Goal: Transaction & Acquisition: Purchase product/service

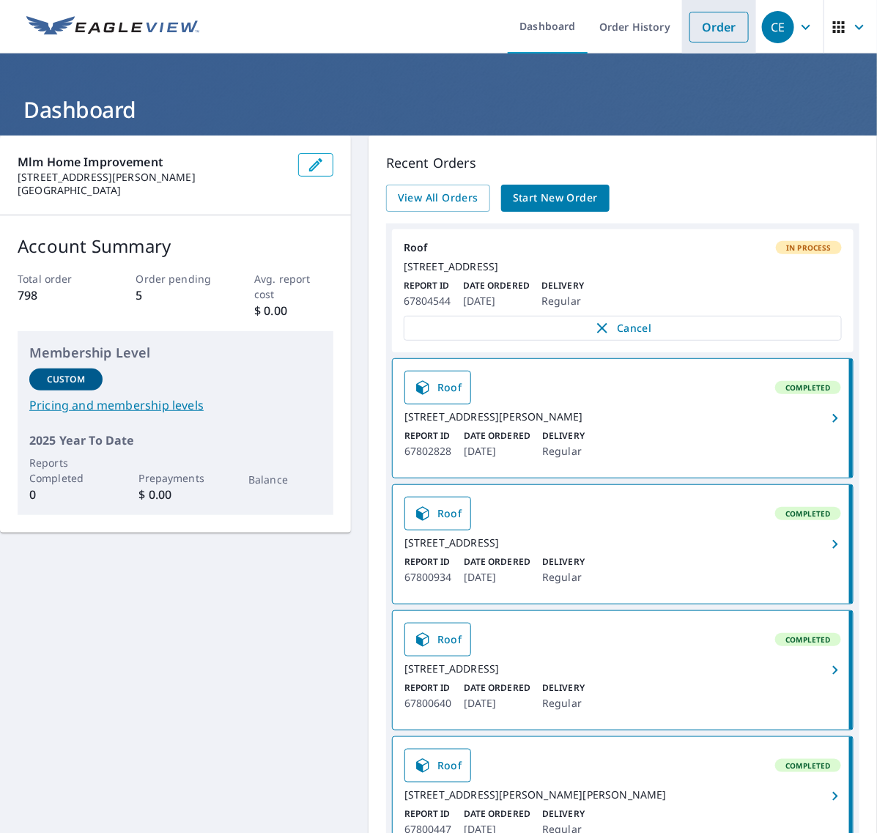
click at [691, 26] on link "Order" at bounding box center [719, 27] width 59 height 31
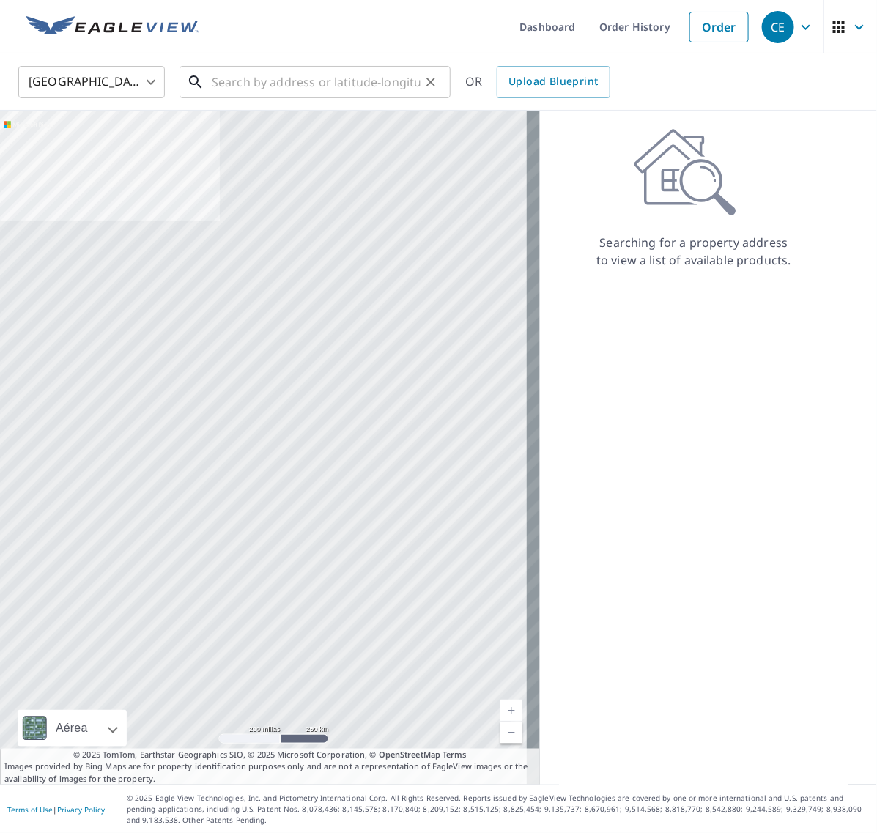
click at [336, 93] on input "text" at bounding box center [316, 82] width 209 height 41
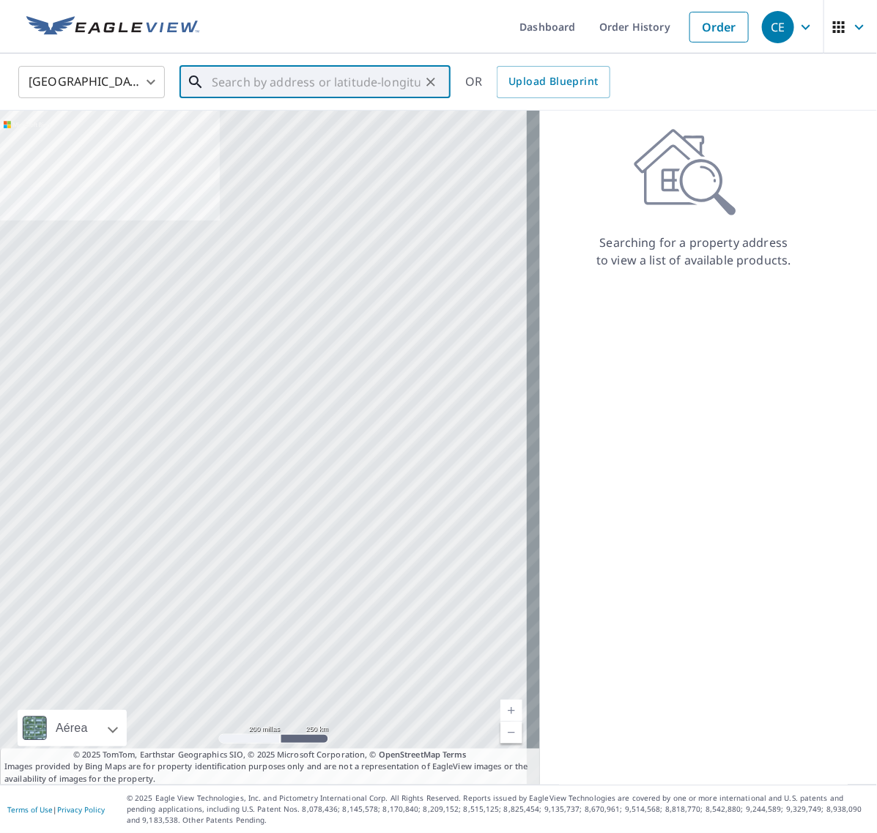
paste input "[STREET_ADDRESS]"
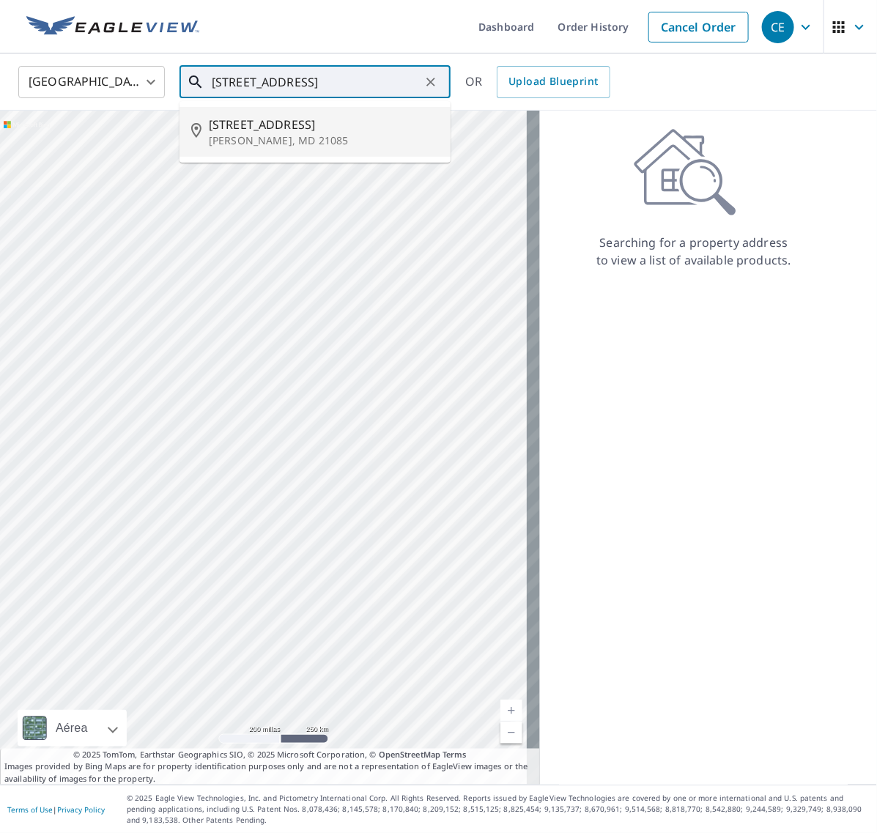
click at [298, 130] on span "[STREET_ADDRESS]" at bounding box center [324, 125] width 230 height 18
type input "[STREET_ADDRESS][PERSON_NAME]"
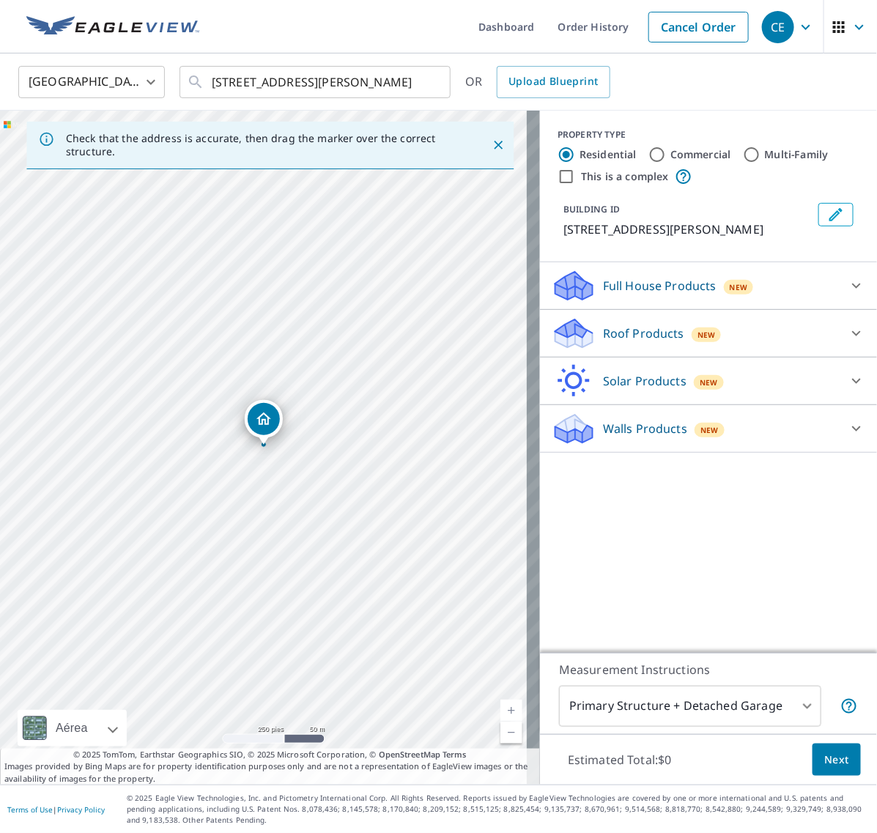
click at [854, 332] on div at bounding box center [856, 333] width 35 height 35
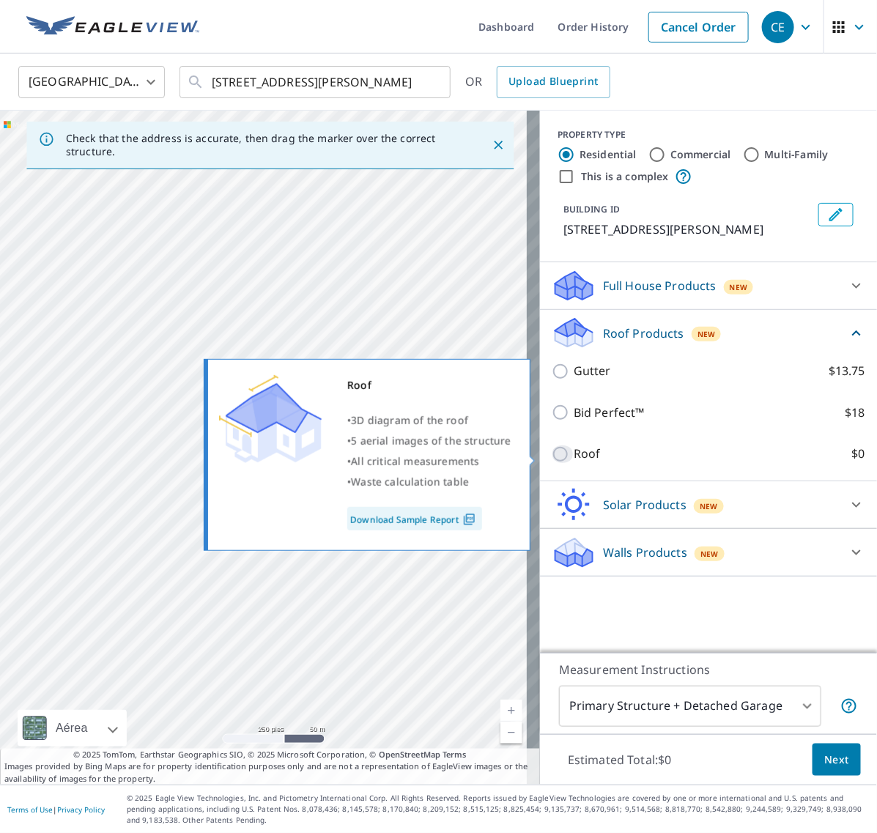
click at [557, 452] on input "Roof $0" at bounding box center [563, 455] width 22 height 18
checkbox input "true"
type input "3"
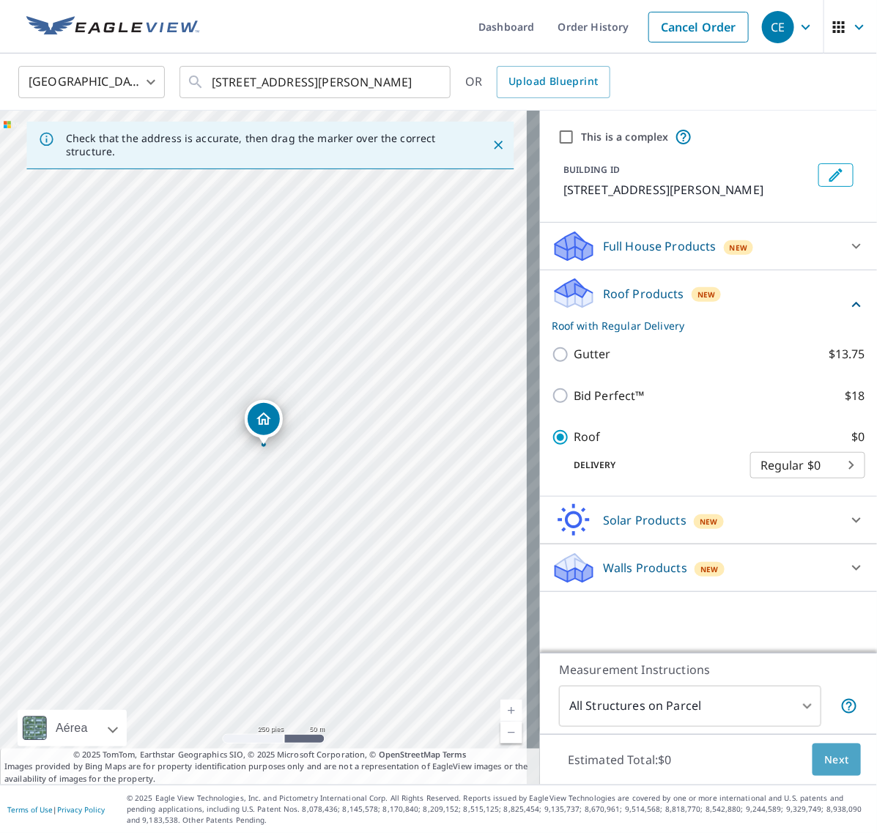
click at [825, 751] on span "Next" at bounding box center [837, 760] width 25 height 18
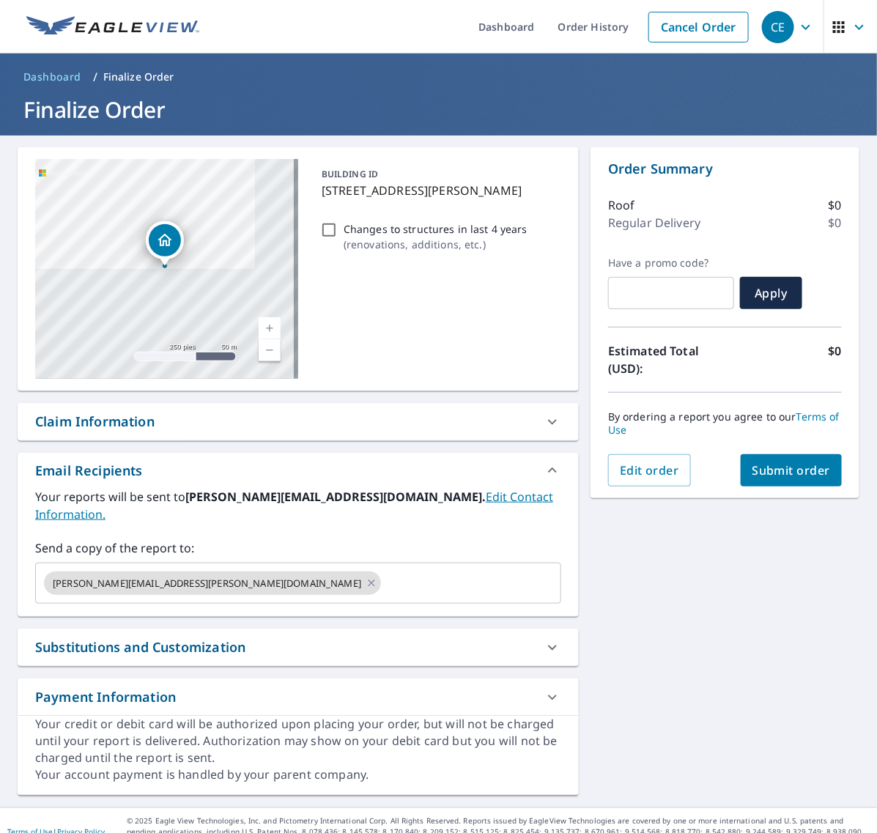
drag, startPoint x: 771, startPoint y: 474, endPoint x: 763, endPoint y: 476, distance: 8.4
click at [763, 476] on span "Submit order" at bounding box center [792, 471] width 78 height 16
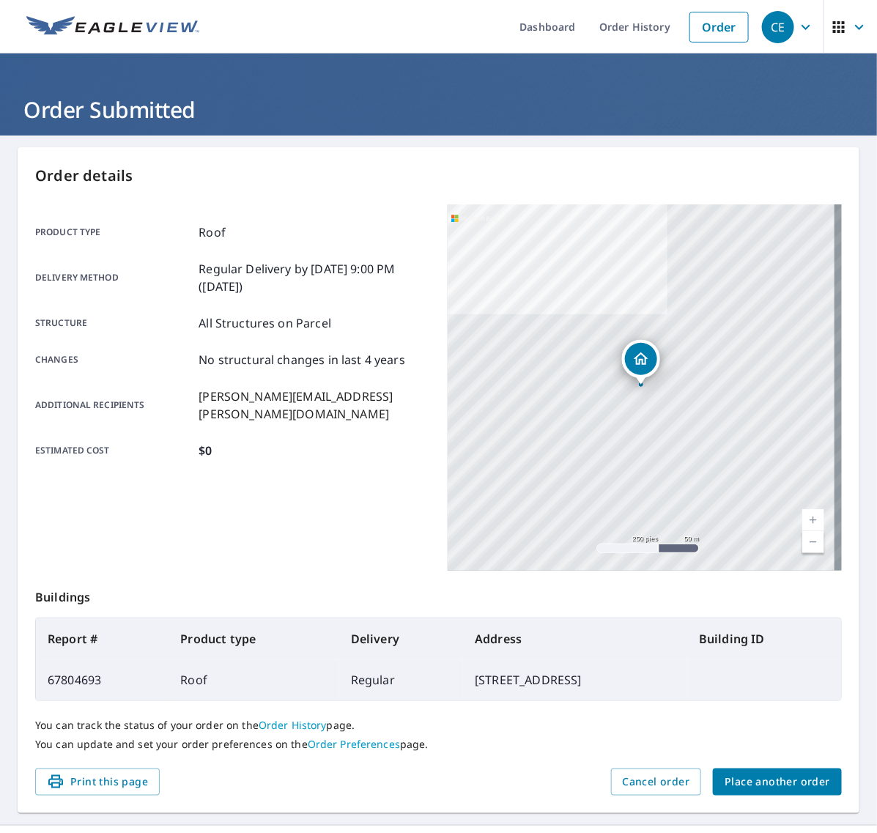
click at [759, 788] on span "Place another order" at bounding box center [778, 782] width 106 height 18
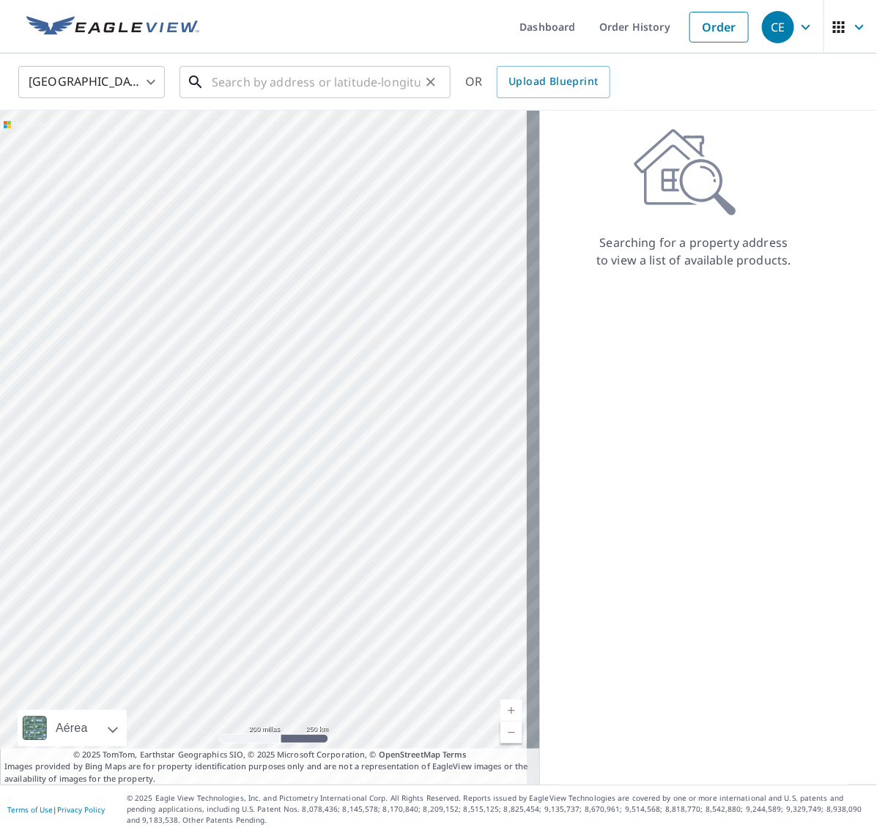
click at [302, 81] on input "text" at bounding box center [316, 82] width 209 height 41
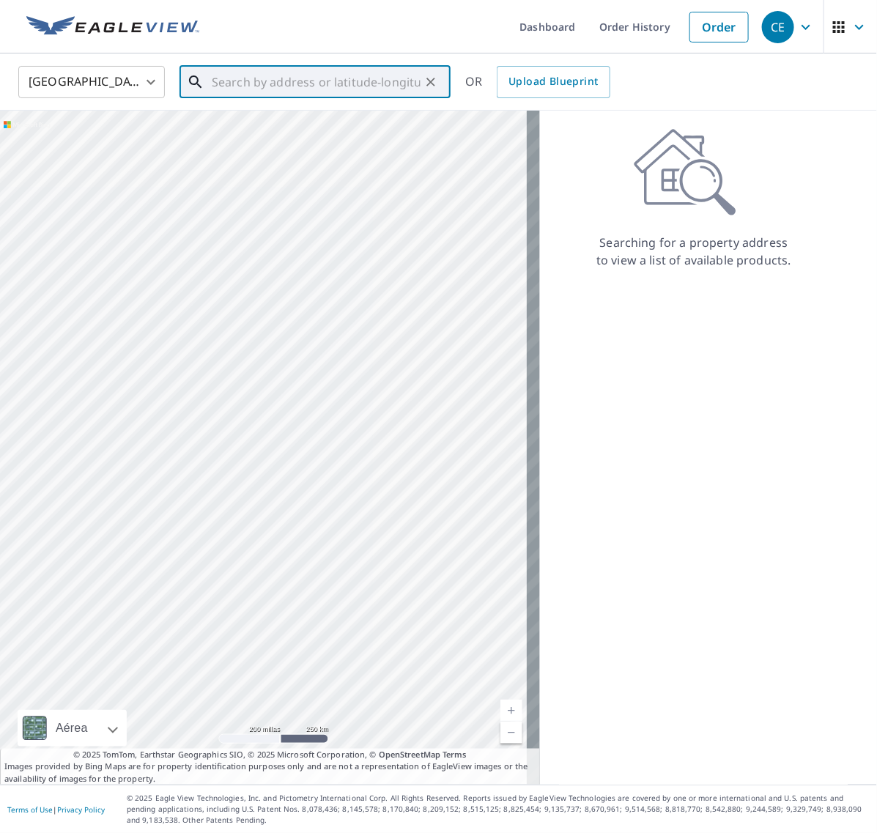
paste input "[STREET_ADDRESS]"
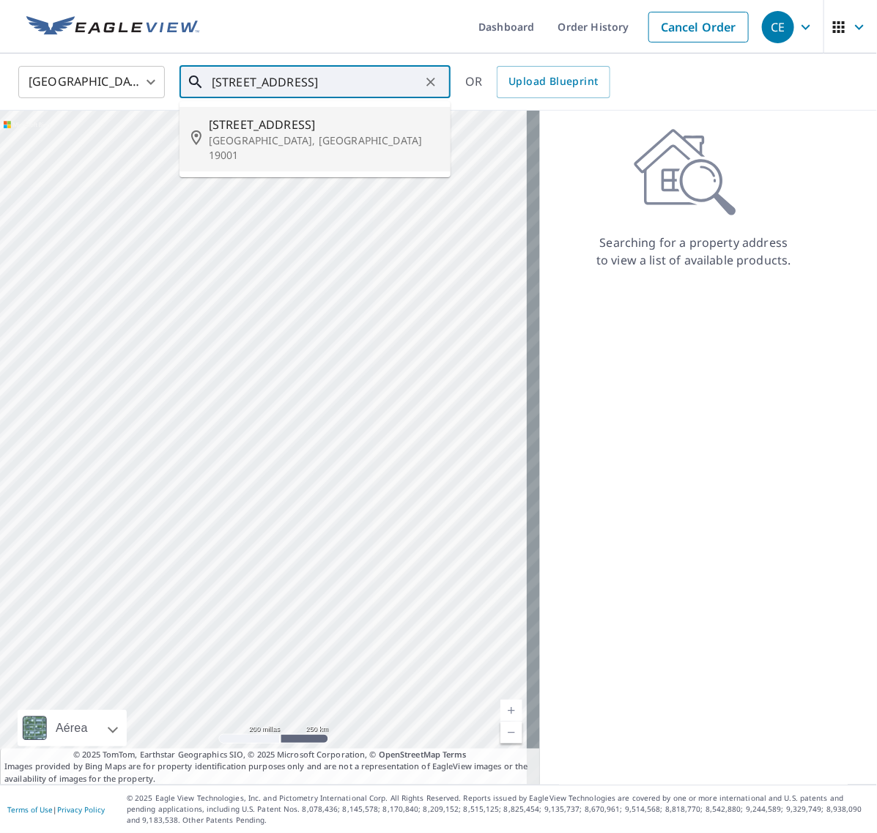
click at [310, 125] on span "[STREET_ADDRESS]" at bounding box center [324, 125] width 230 height 18
type input "[STREET_ADDRESS]"
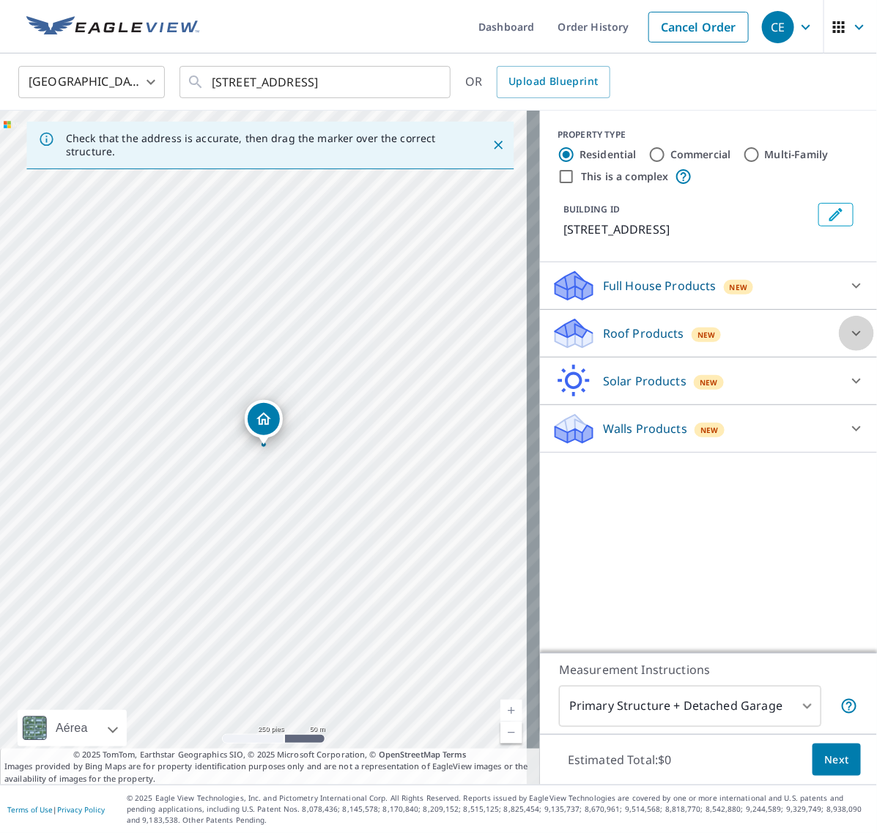
click at [848, 339] on icon at bounding box center [857, 334] width 18 height 18
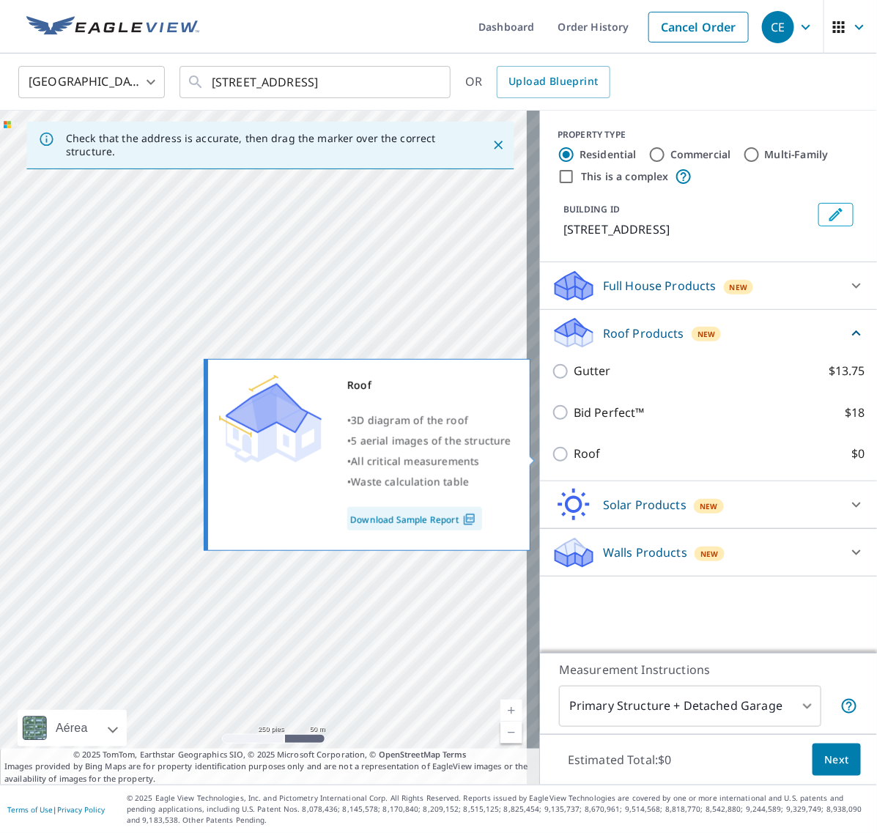
click at [552, 453] on input "Roof $0" at bounding box center [563, 455] width 22 height 18
checkbox input "true"
type input "3"
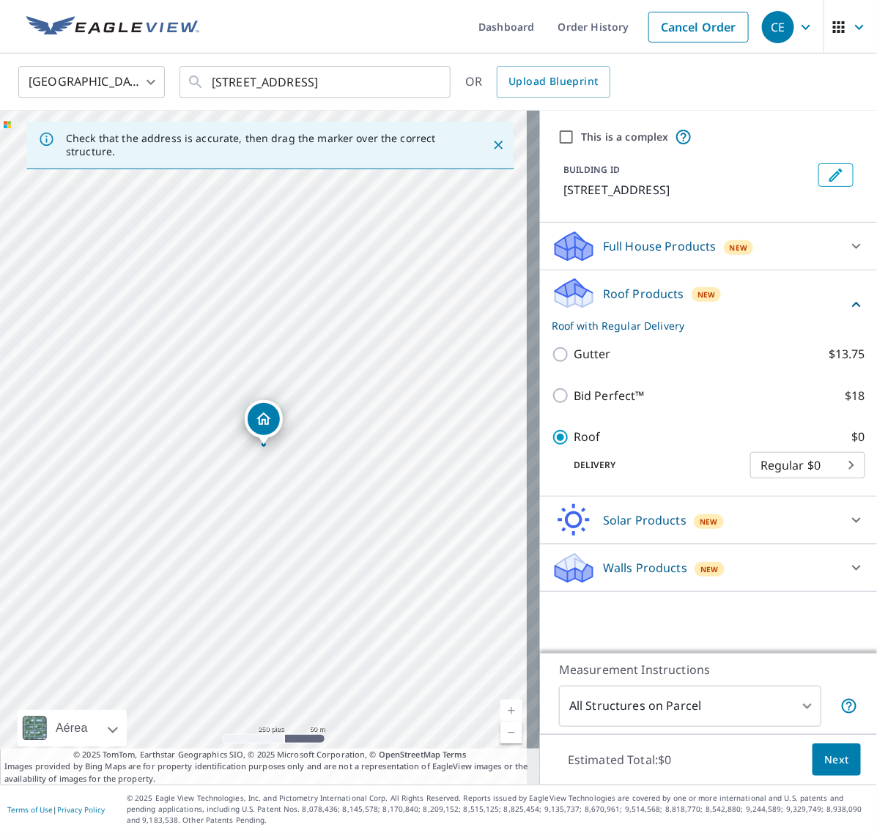
click at [837, 767] on button "Next" at bounding box center [837, 760] width 48 height 33
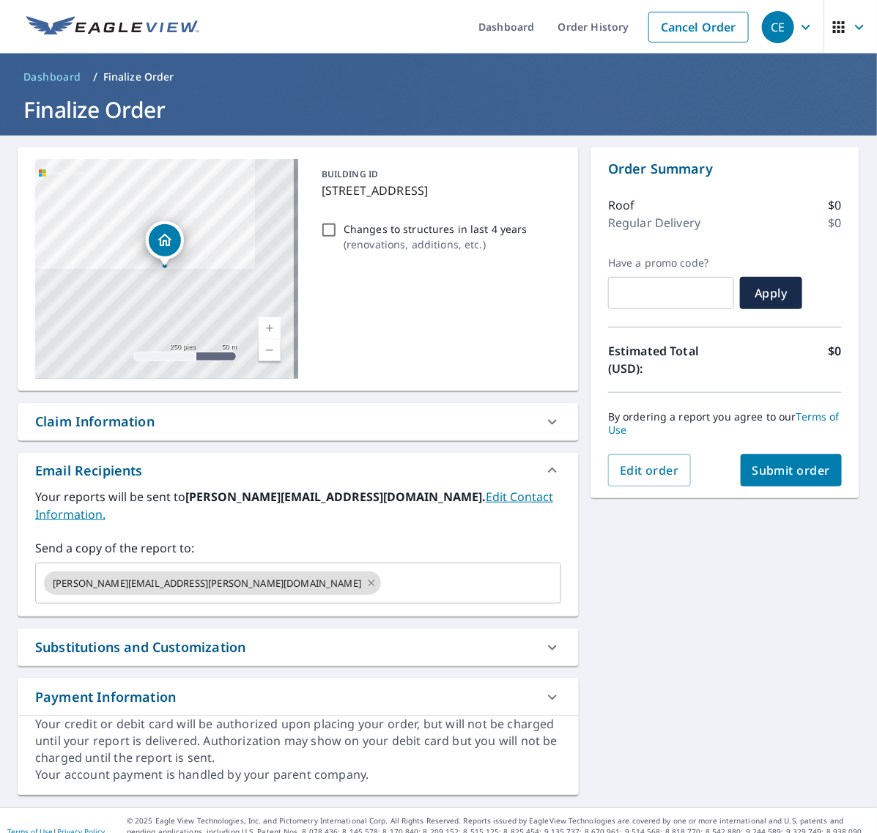
click at [779, 471] on span "Submit order" at bounding box center [792, 471] width 78 height 16
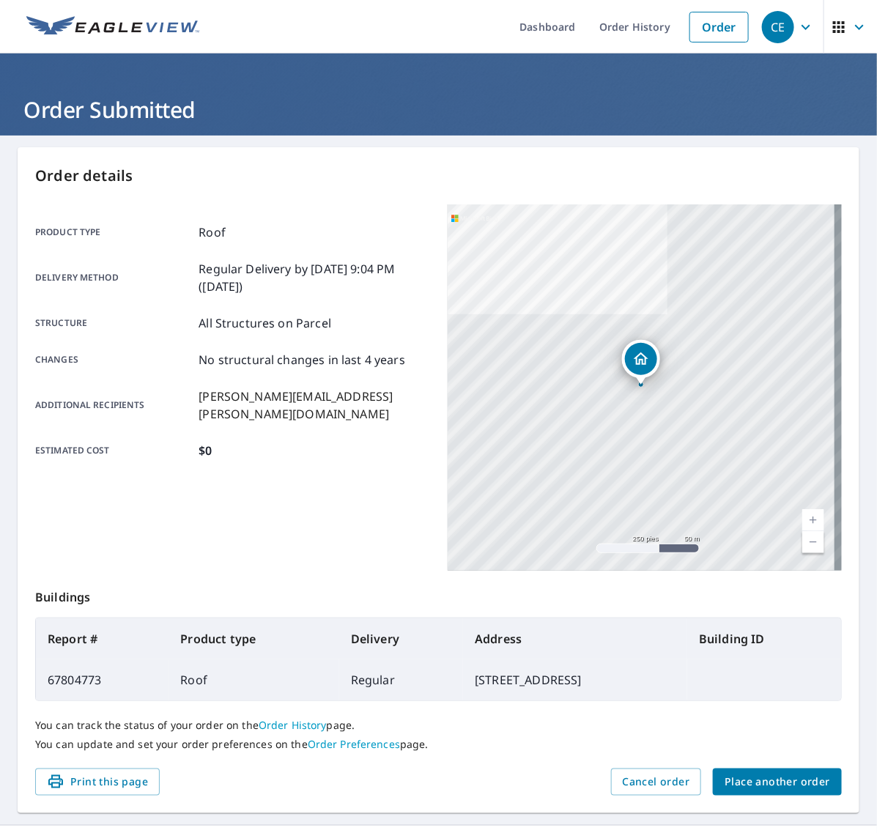
click at [726, 785] on span "Place another order" at bounding box center [778, 782] width 106 height 18
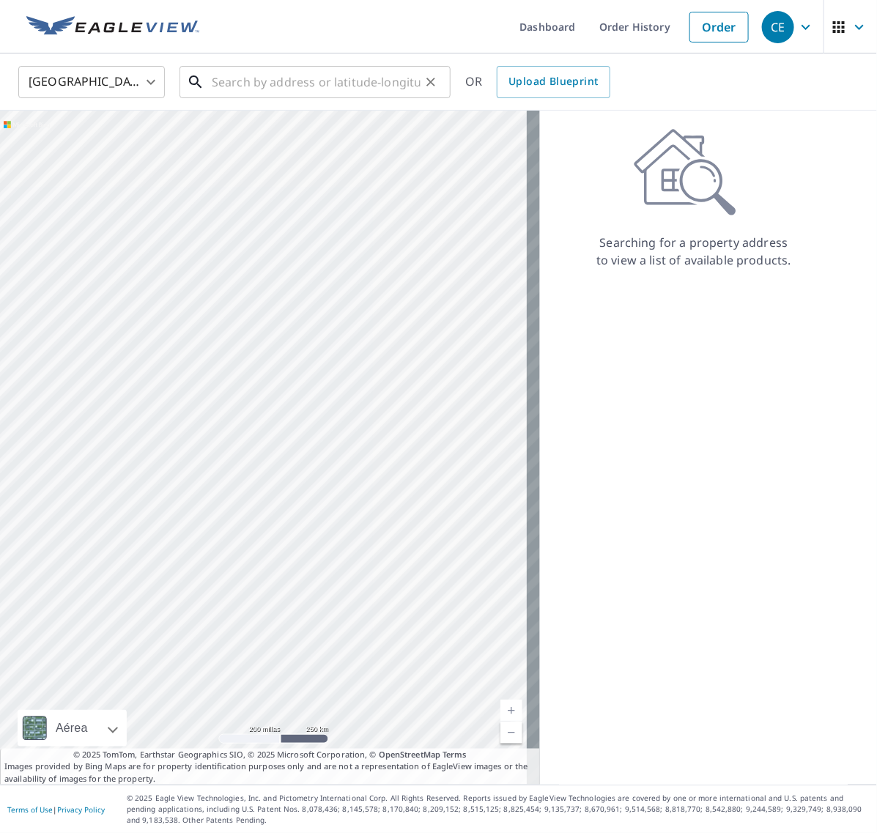
click at [330, 81] on input "text" at bounding box center [316, 82] width 209 height 41
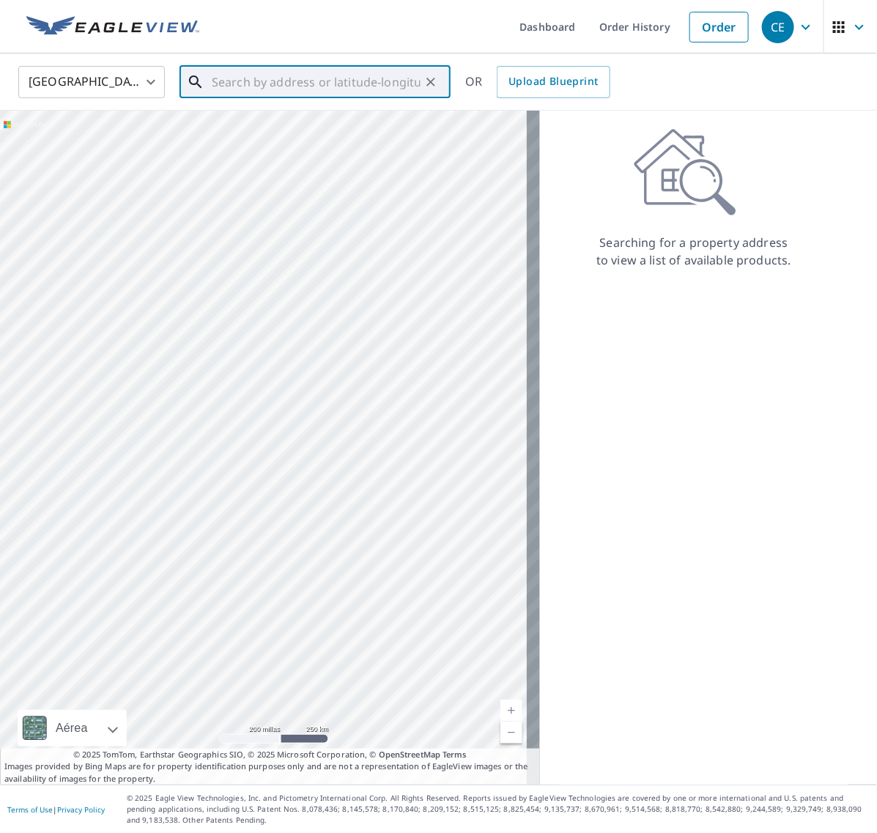
paste input "[STREET_ADDRESS]"
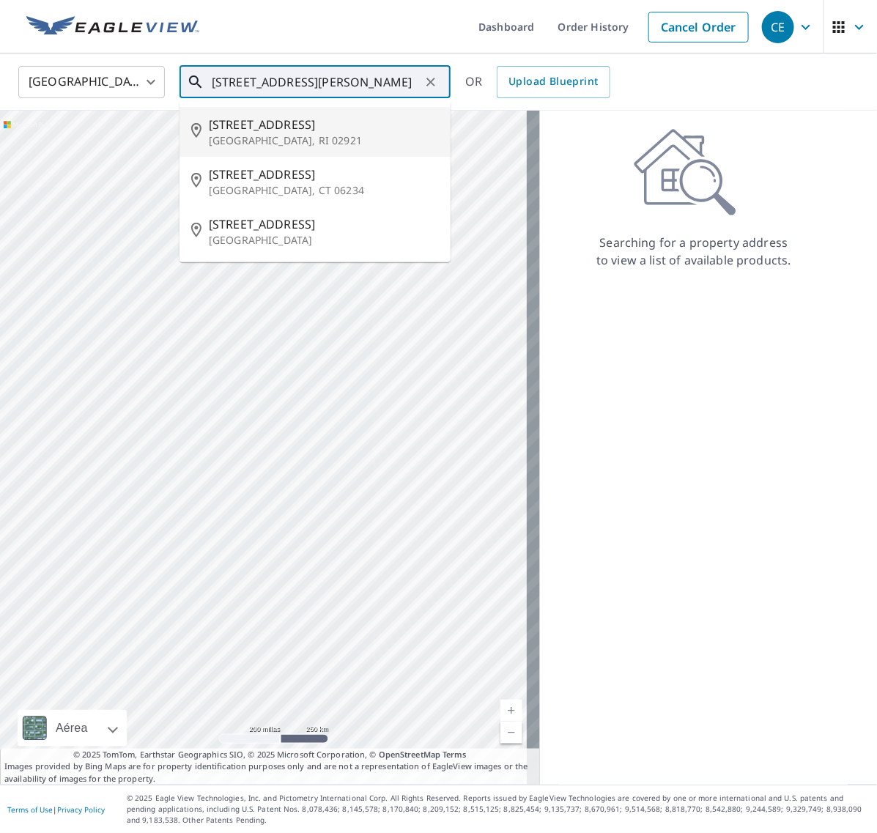
click at [317, 137] on p "[GEOGRAPHIC_DATA], RI 02921" at bounding box center [324, 140] width 230 height 15
type input "[STREET_ADDRESS][PERSON_NAME]"
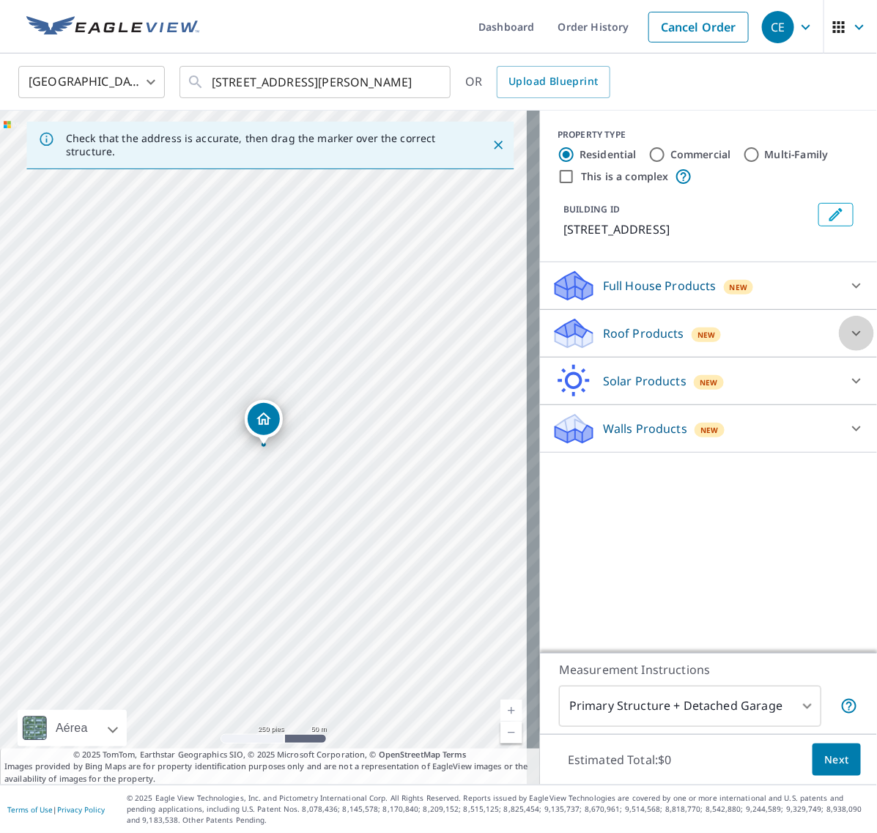
click at [839, 339] on div at bounding box center [856, 333] width 35 height 35
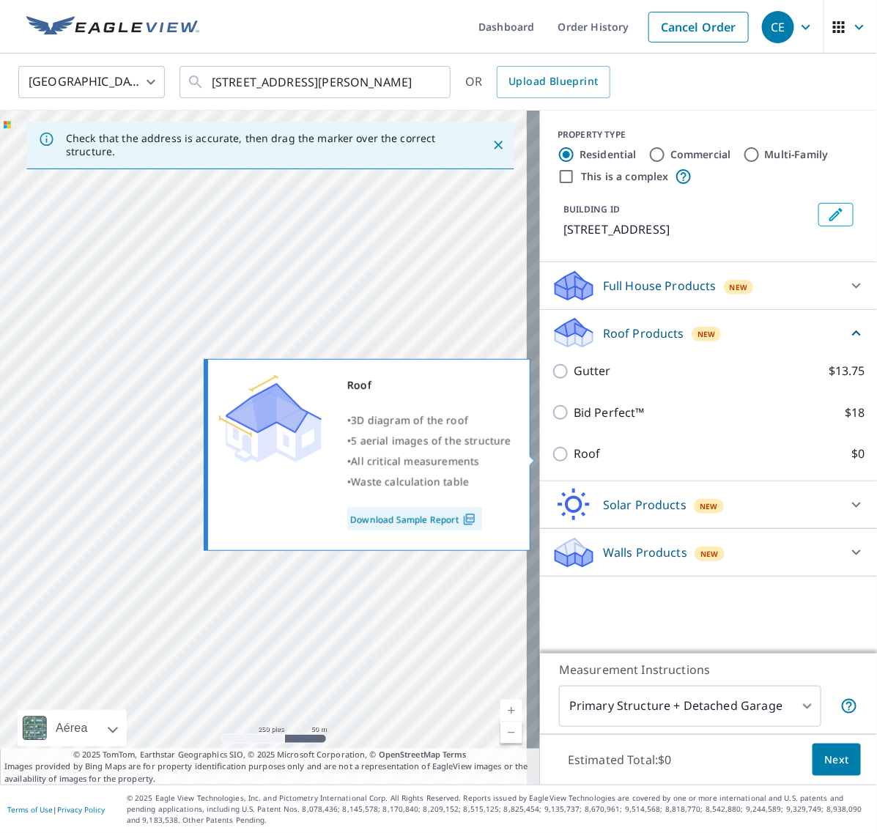
click at [552, 462] on input "Roof $0" at bounding box center [563, 455] width 22 height 18
checkbox input "true"
type input "3"
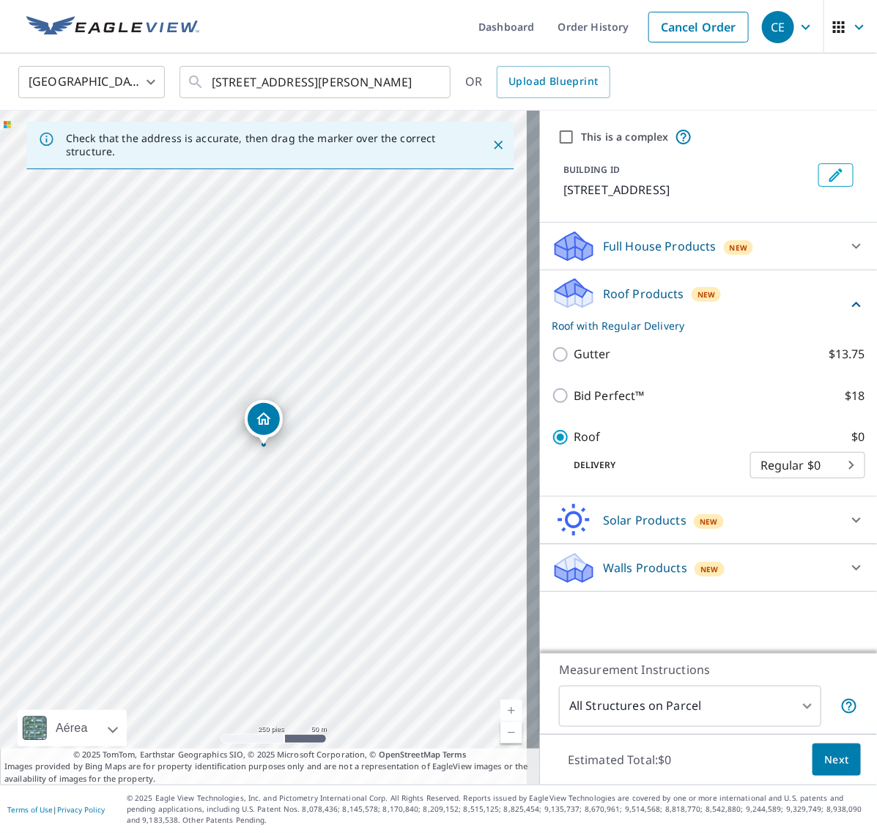
click at [825, 759] on span "Next" at bounding box center [837, 760] width 25 height 18
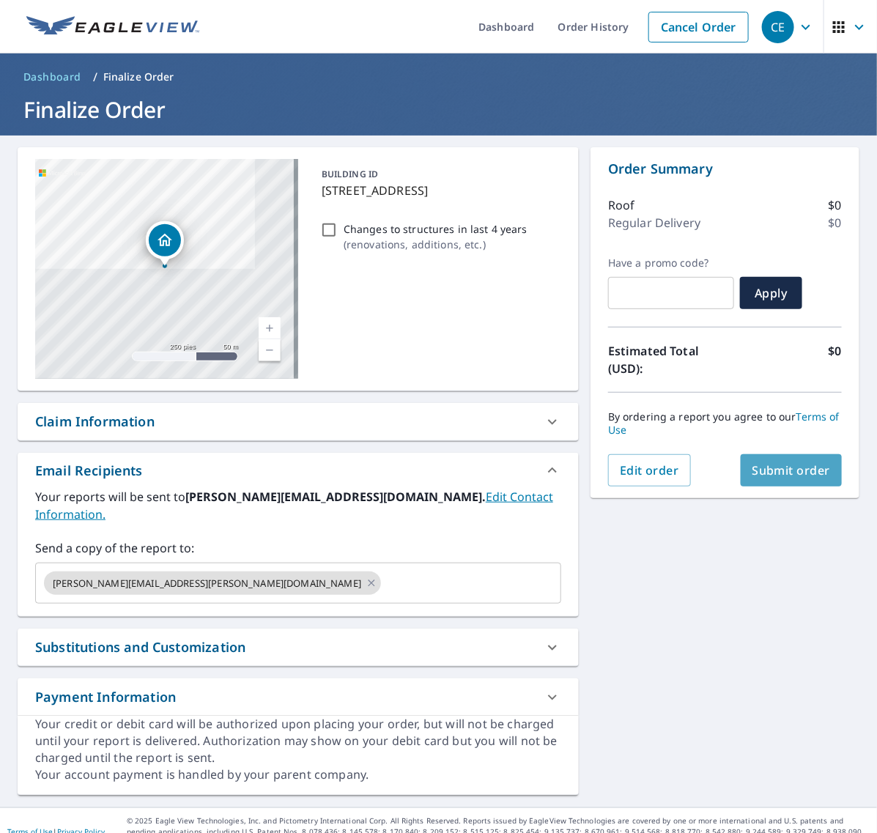
click at [787, 465] on span "Submit order" at bounding box center [792, 471] width 78 height 16
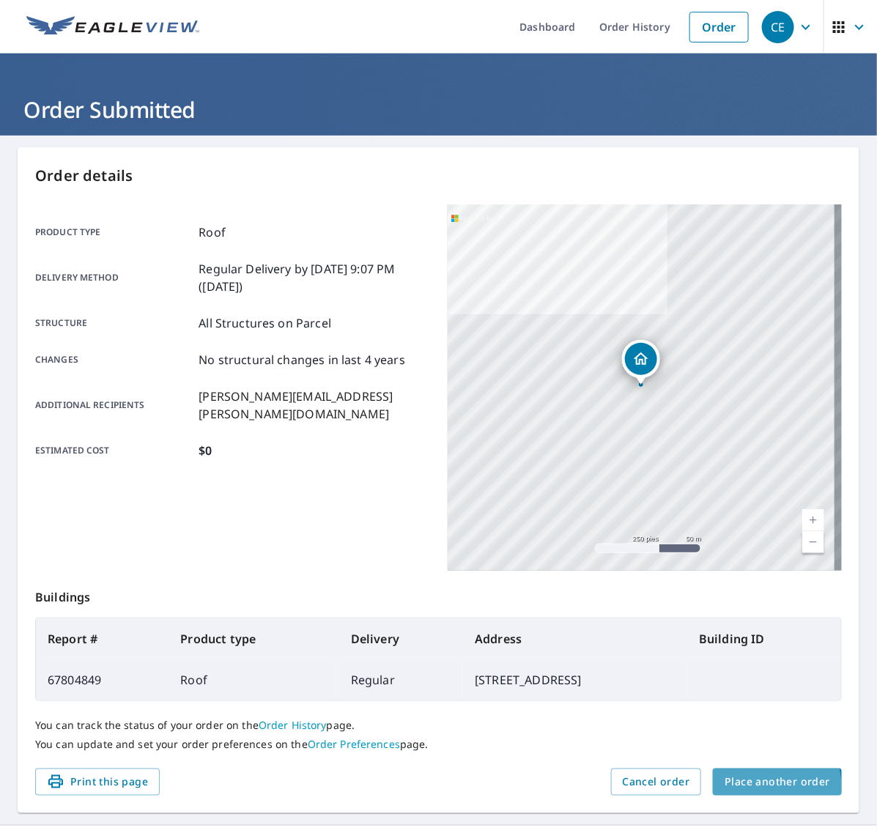
click at [743, 788] on span "Place another order" at bounding box center [778, 782] width 106 height 18
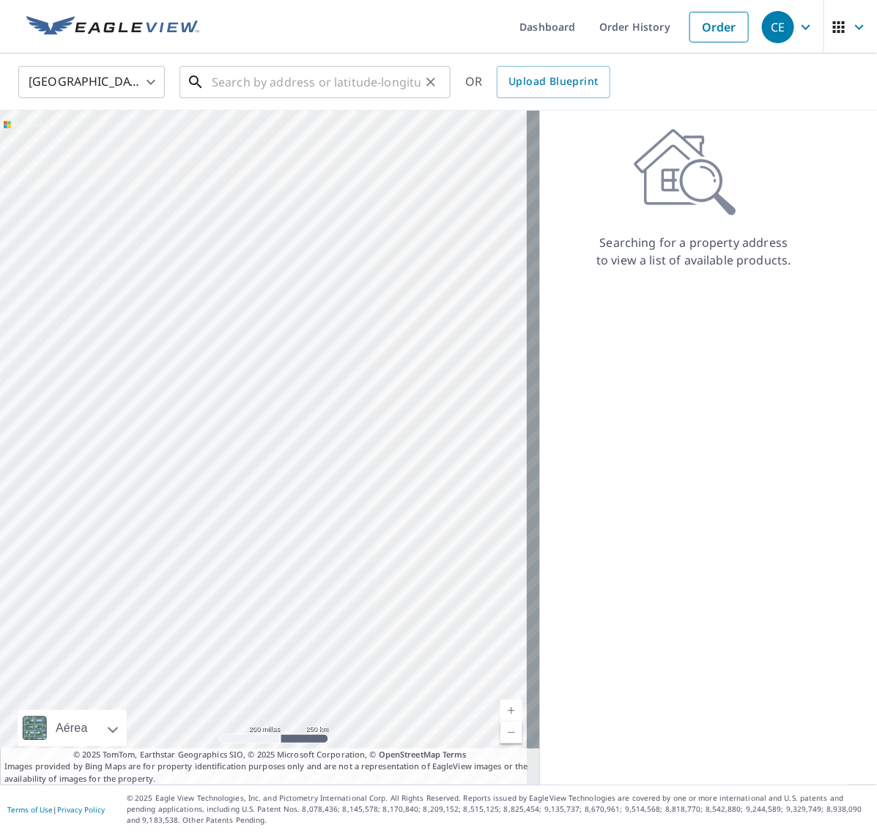
click at [238, 89] on input "text" at bounding box center [316, 82] width 209 height 41
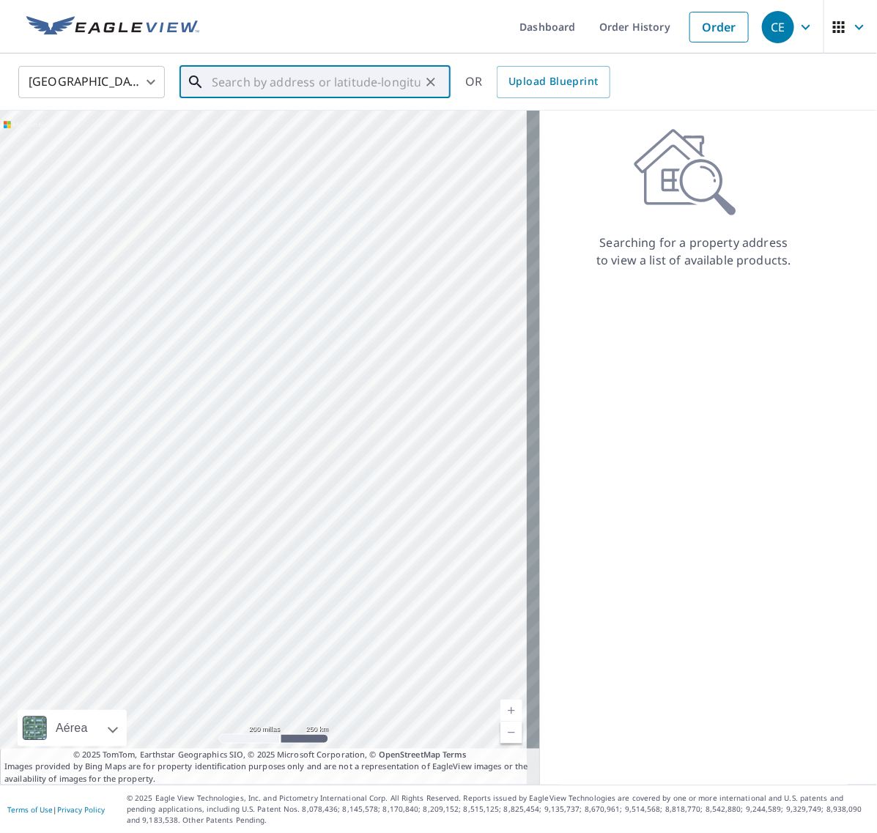
paste input "[STREET_ADDRESS]"
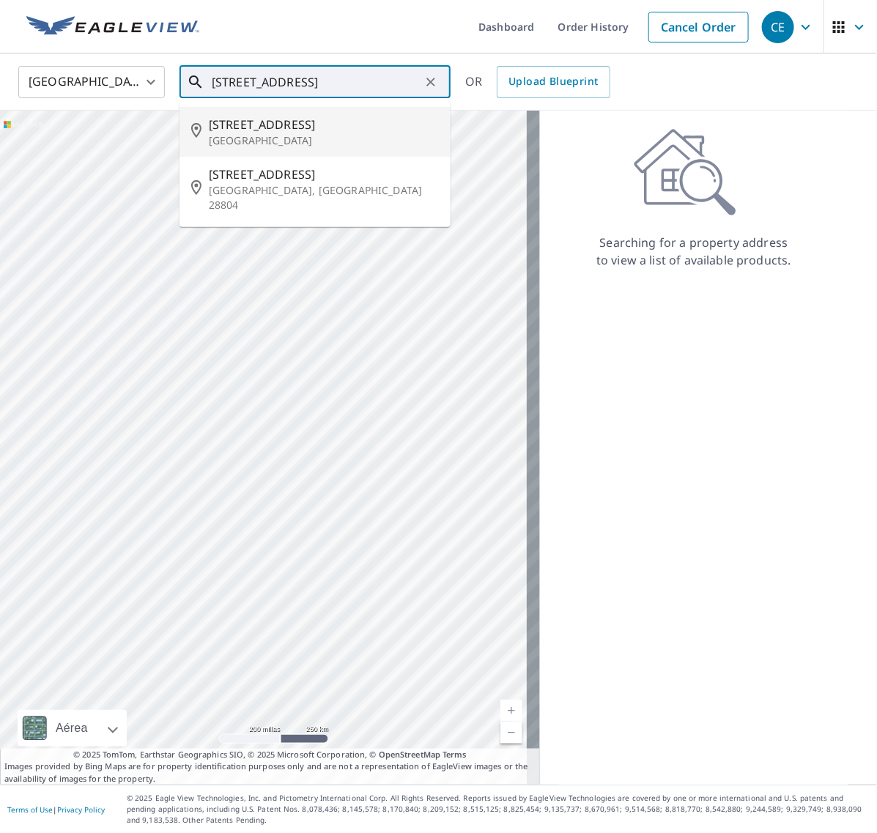
click at [272, 127] on span "[STREET_ADDRESS]" at bounding box center [324, 125] width 230 height 18
type input "[STREET_ADDRESS]"
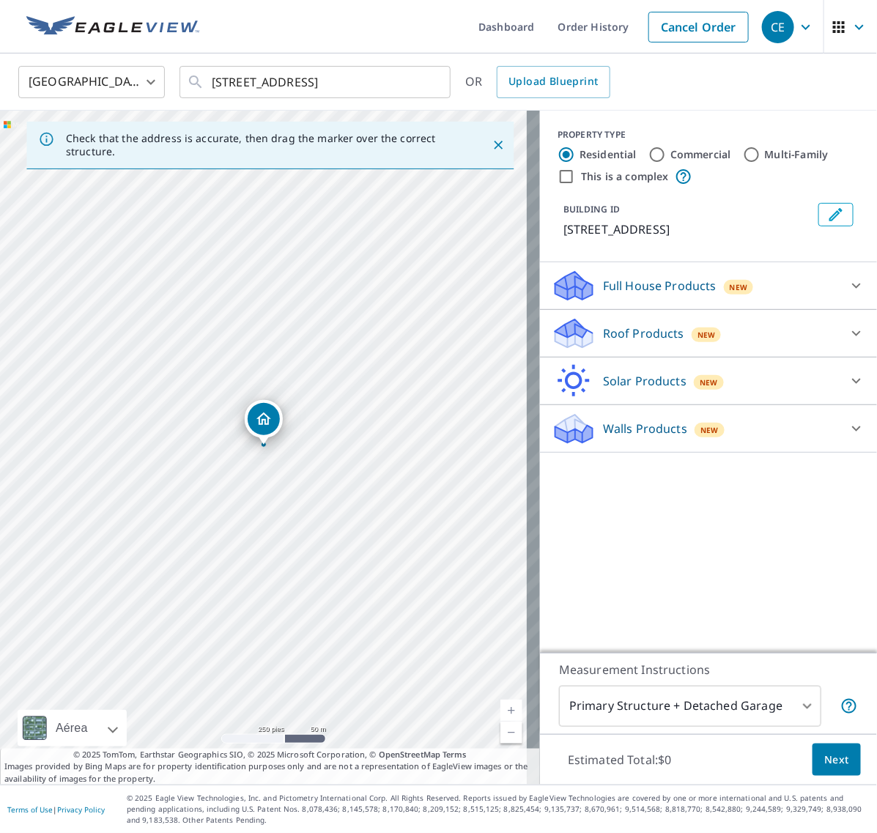
click at [848, 335] on icon at bounding box center [857, 334] width 18 height 18
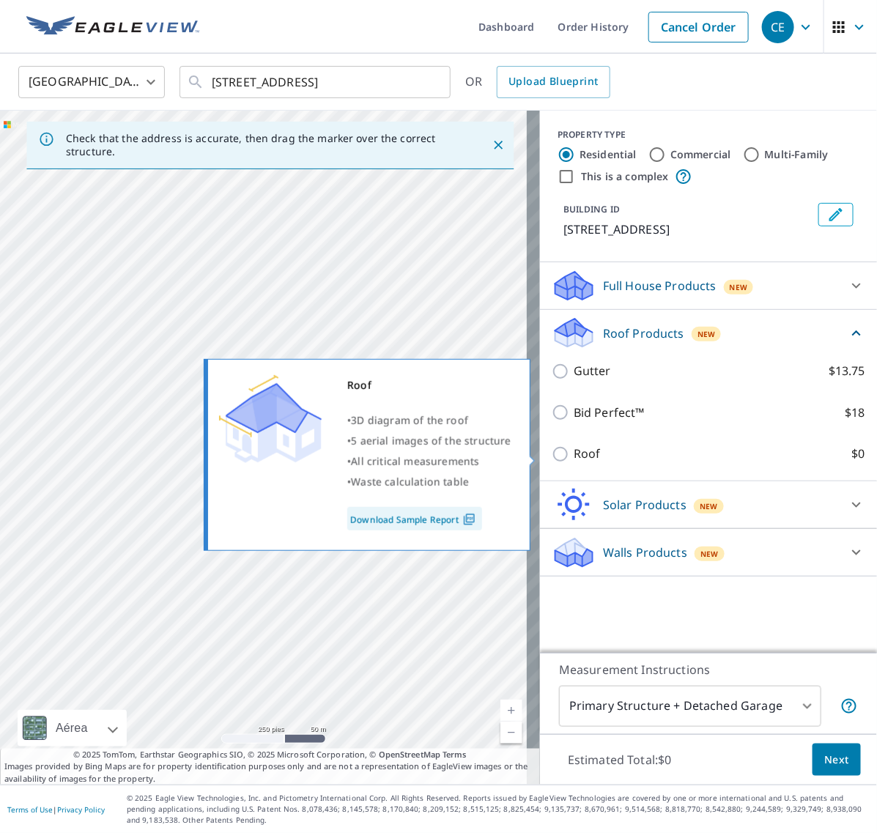
click at [554, 457] on input "Roof $0" at bounding box center [563, 455] width 22 height 18
checkbox input "true"
type input "3"
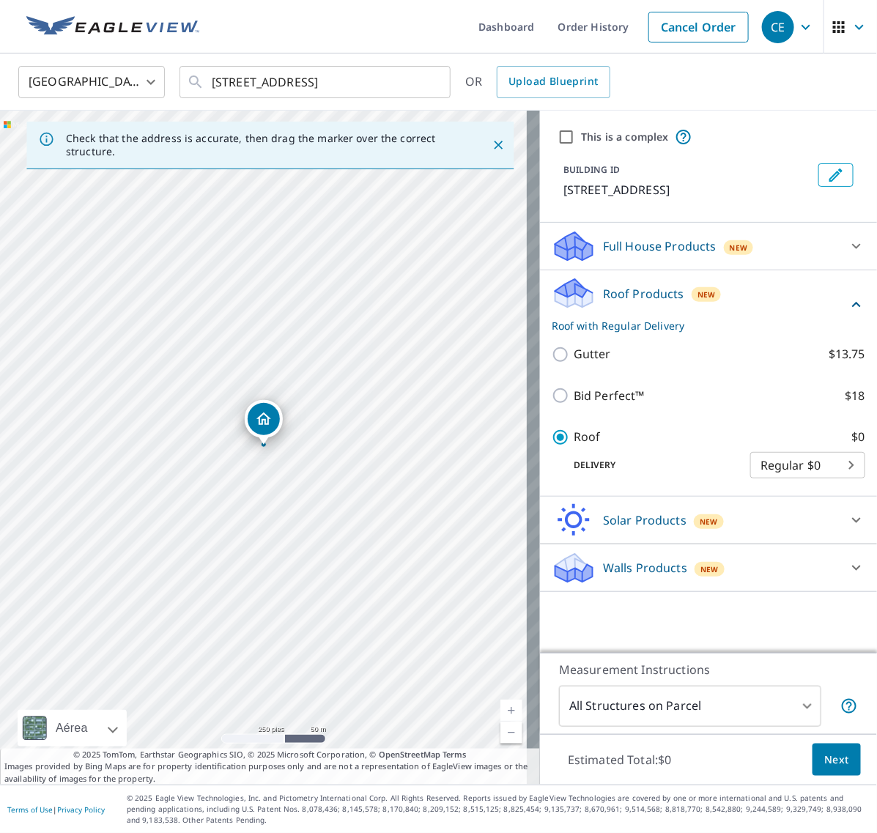
click at [813, 752] on button "Next" at bounding box center [837, 760] width 48 height 33
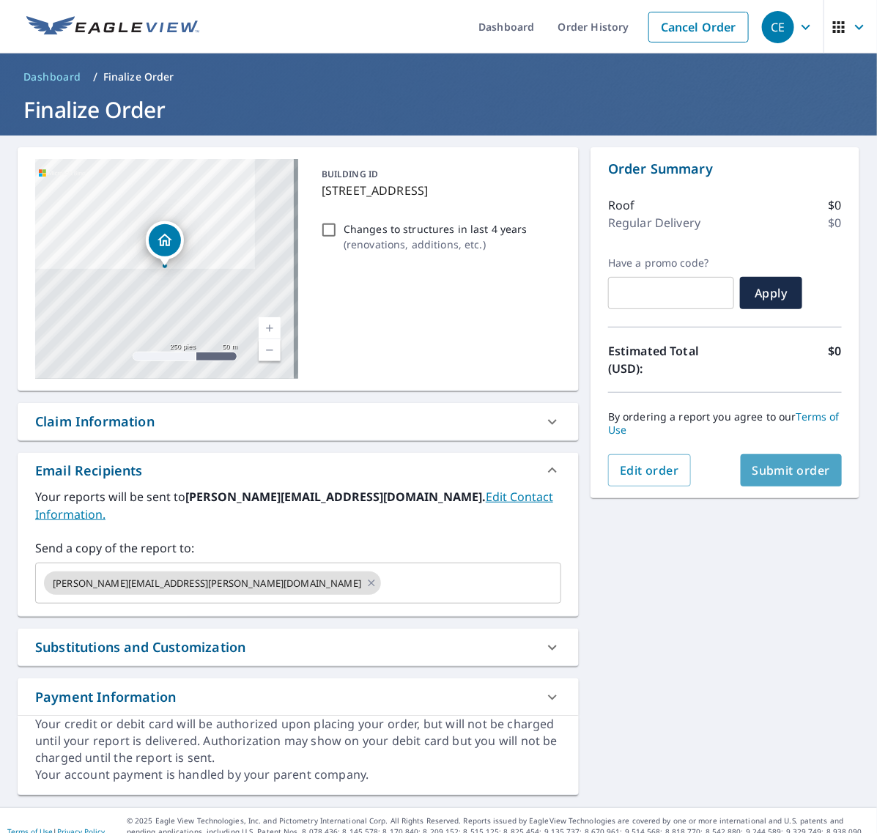
click at [783, 471] on span "Submit order" at bounding box center [792, 471] width 78 height 16
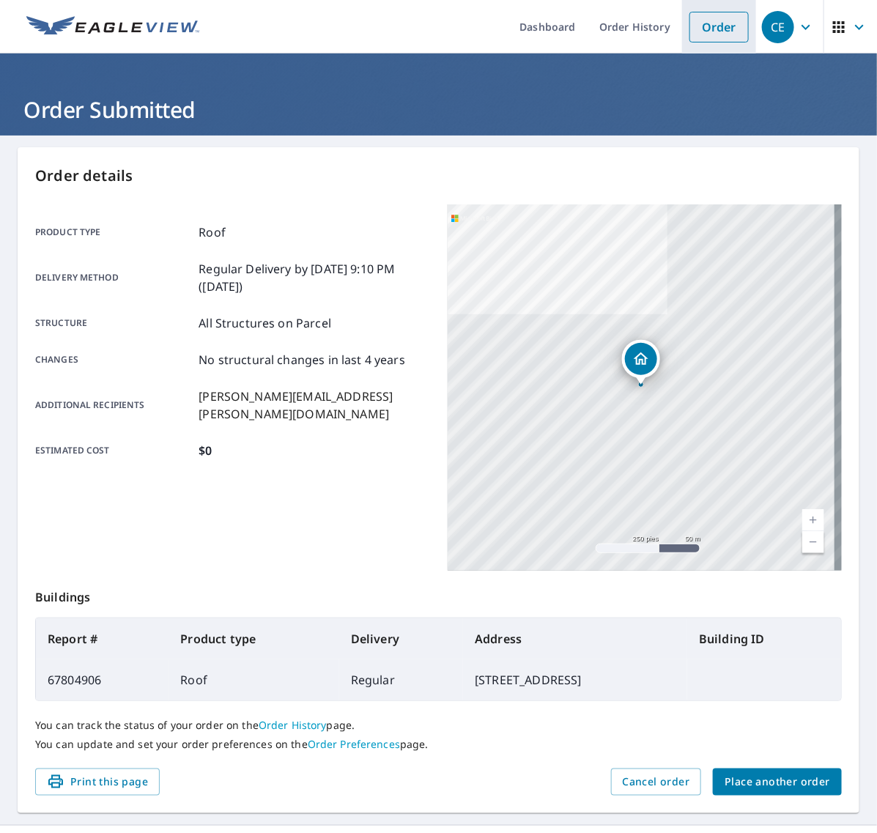
click at [690, 28] on link "Order" at bounding box center [719, 27] width 59 height 31
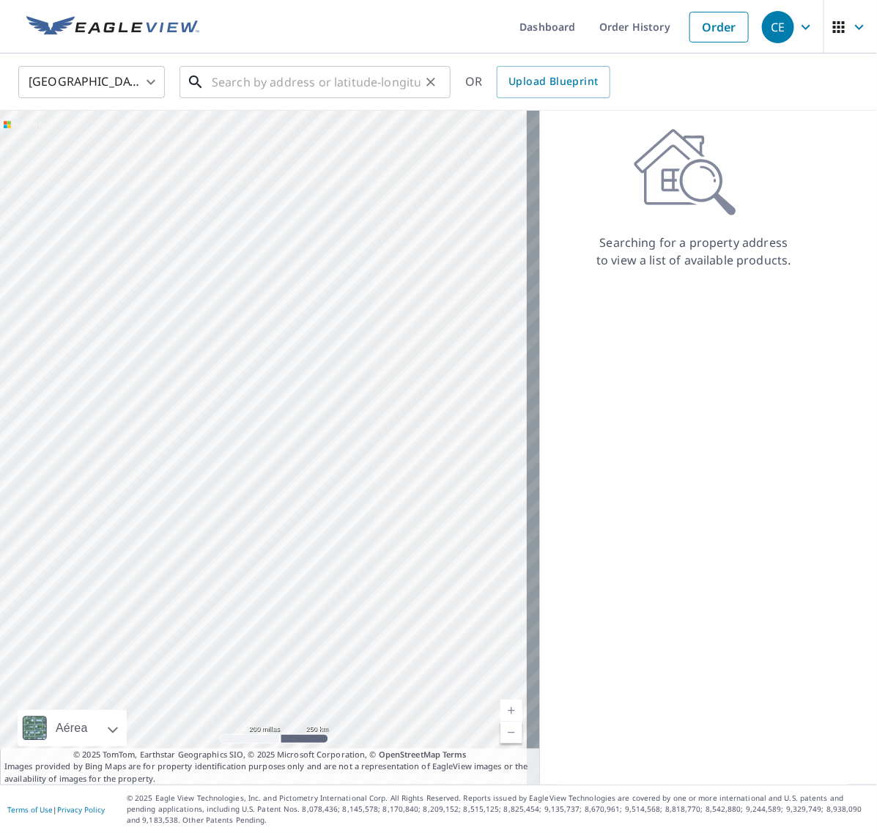
click at [335, 86] on input "text" at bounding box center [316, 82] width 209 height 41
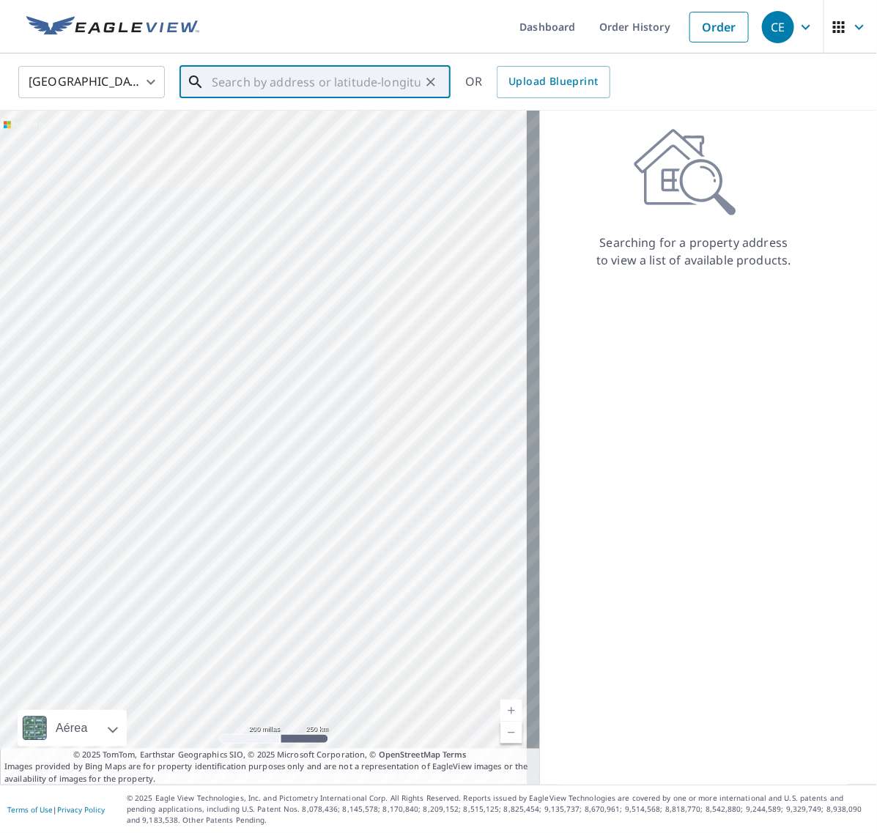
paste input "[STREET_ADDRESS][PERSON_NAME]"
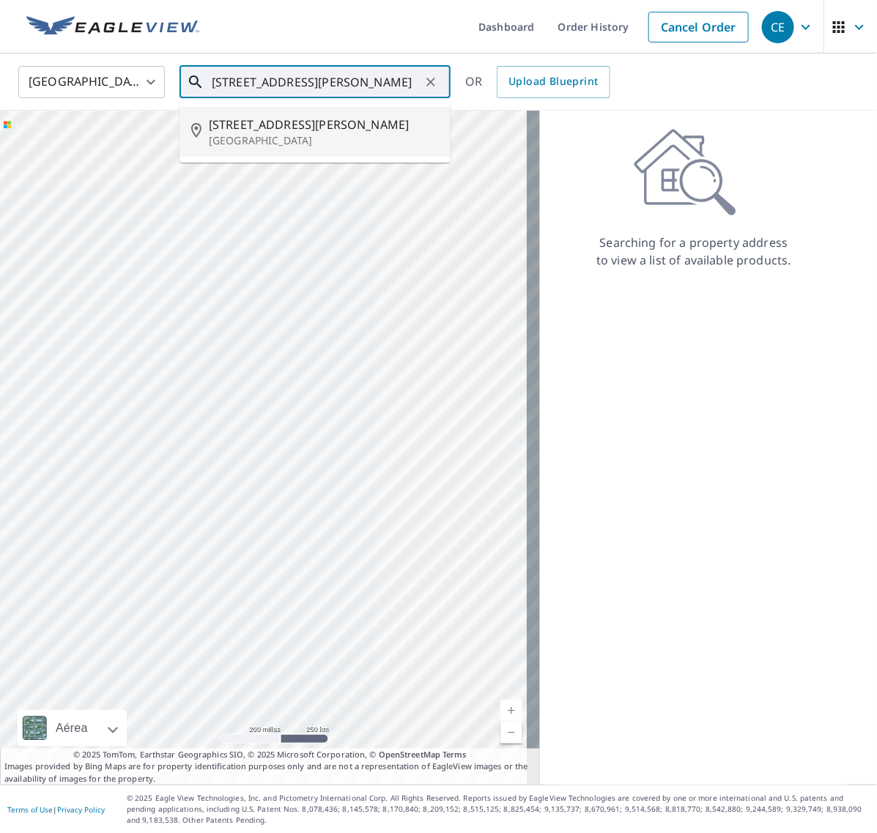
click at [282, 129] on span "[STREET_ADDRESS][PERSON_NAME]" at bounding box center [324, 125] width 230 height 18
type input "[STREET_ADDRESS][PERSON_NAME]"
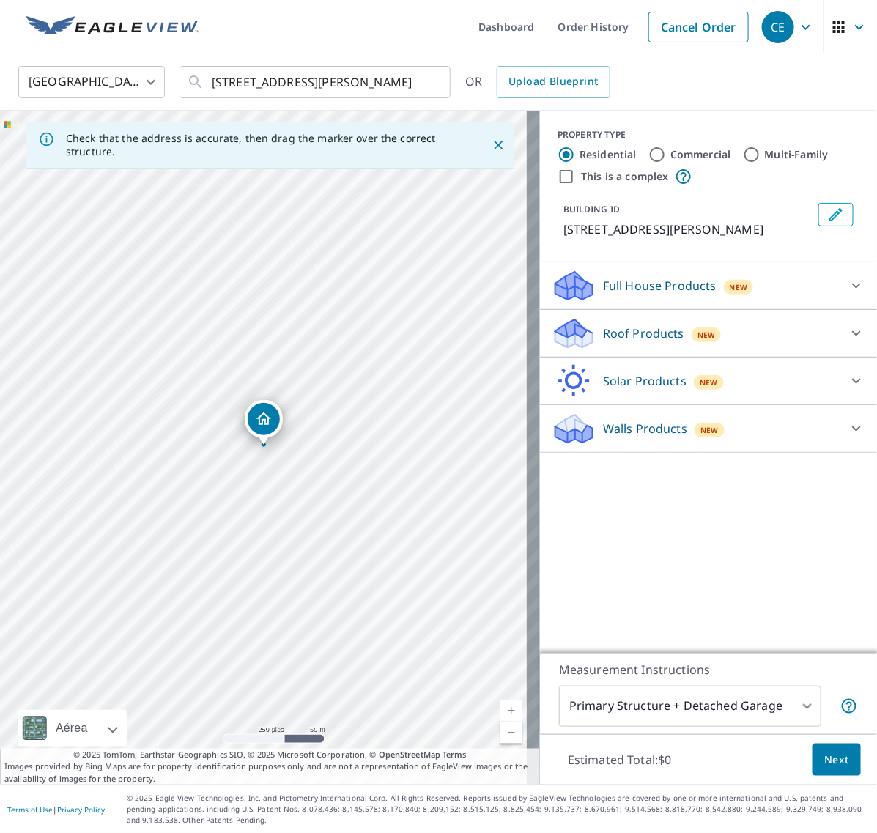
click at [855, 351] on div at bounding box center [856, 333] width 35 height 35
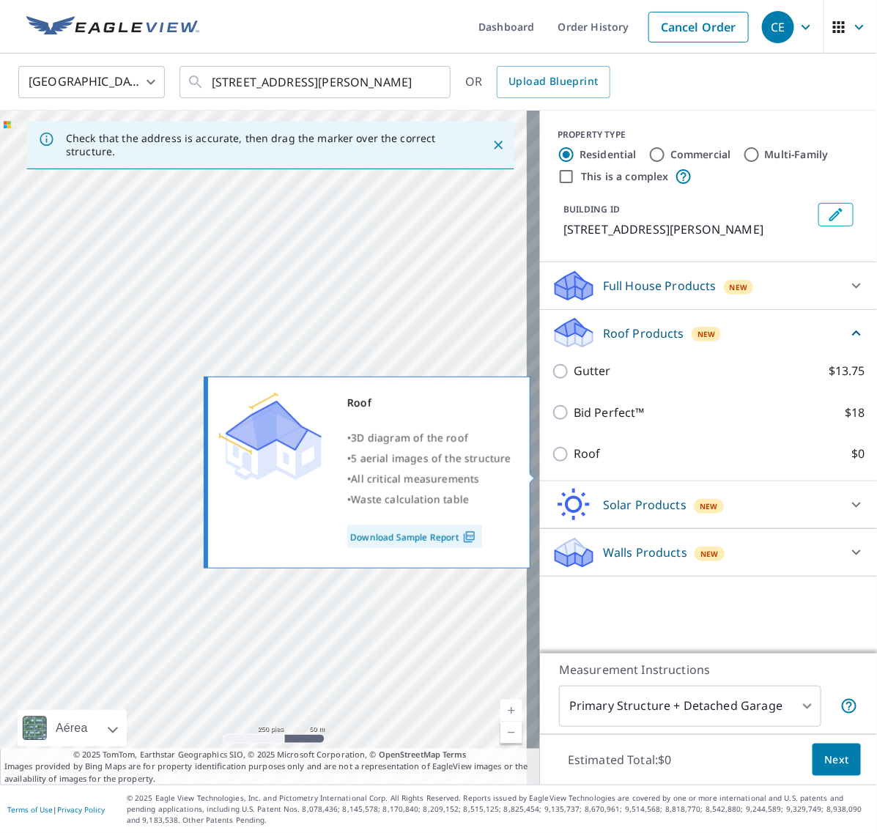
click at [552, 463] on input "Roof $0" at bounding box center [563, 455] width 22 height 18
checkbox input "true"
type input "3"
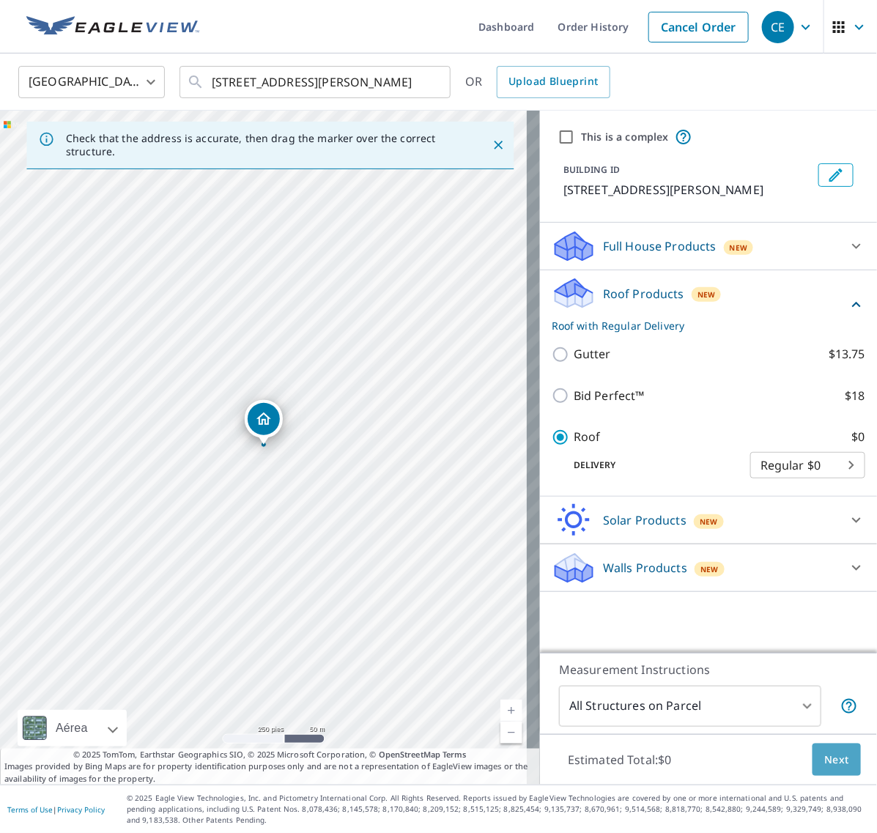
click at [813, 746] on button "Next" at bounding box center [837, 760] width 48 height 33
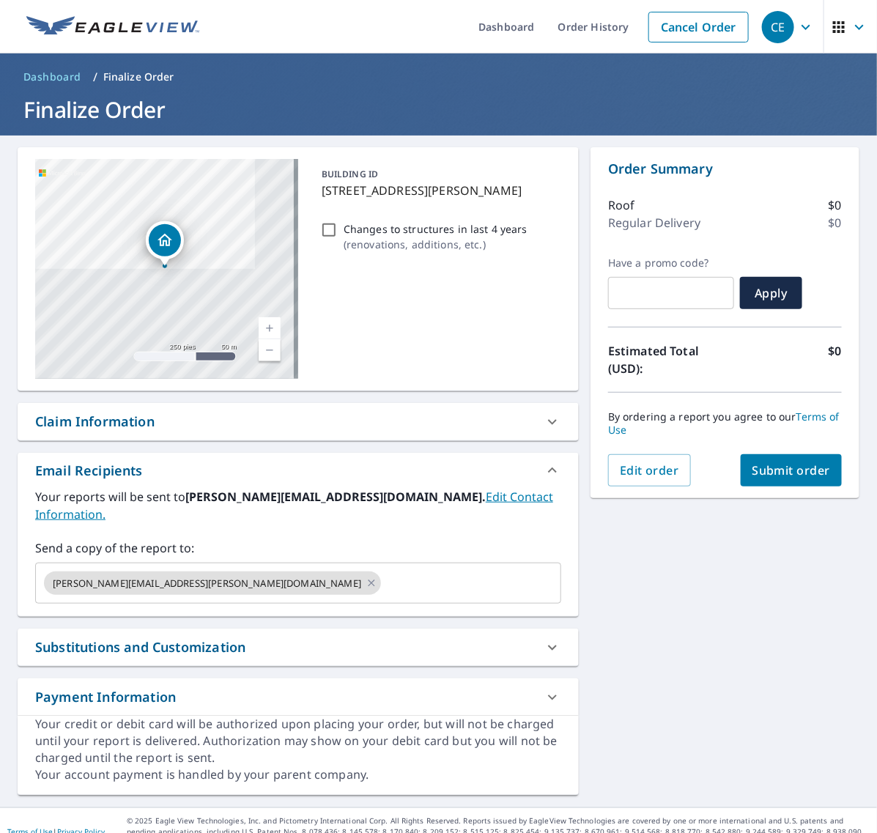
click at [801, 471] on span "Submit order" at bounding box center [792, 471] width 78 height 16
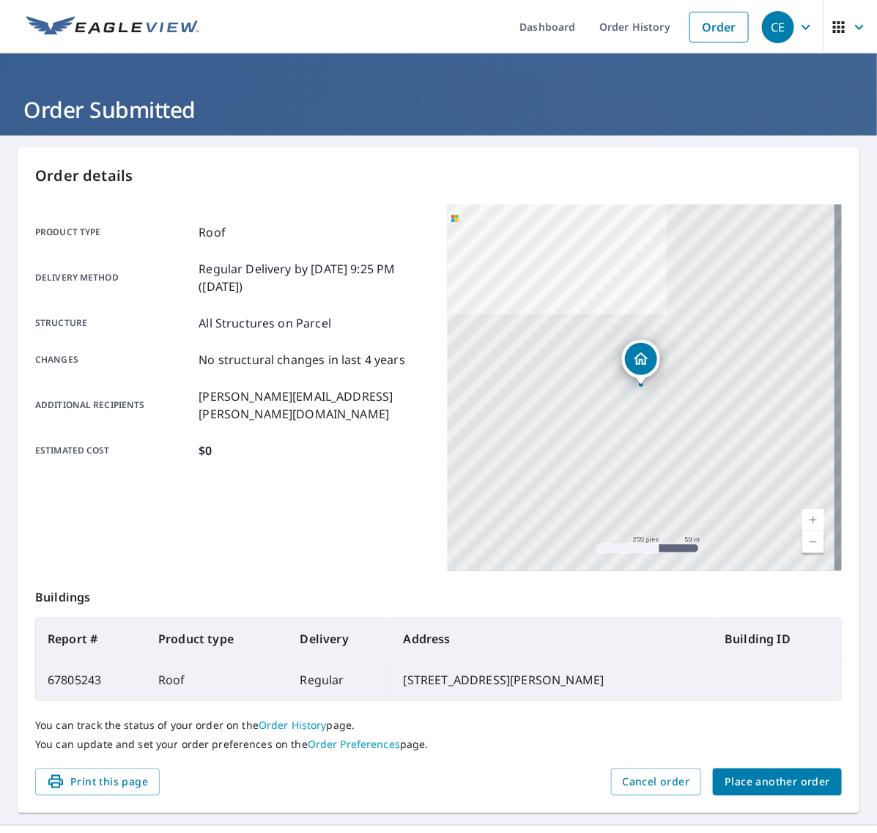
click at [734, 774] on span "Place another order" at bounding box center [778, 782] width 106 height 18
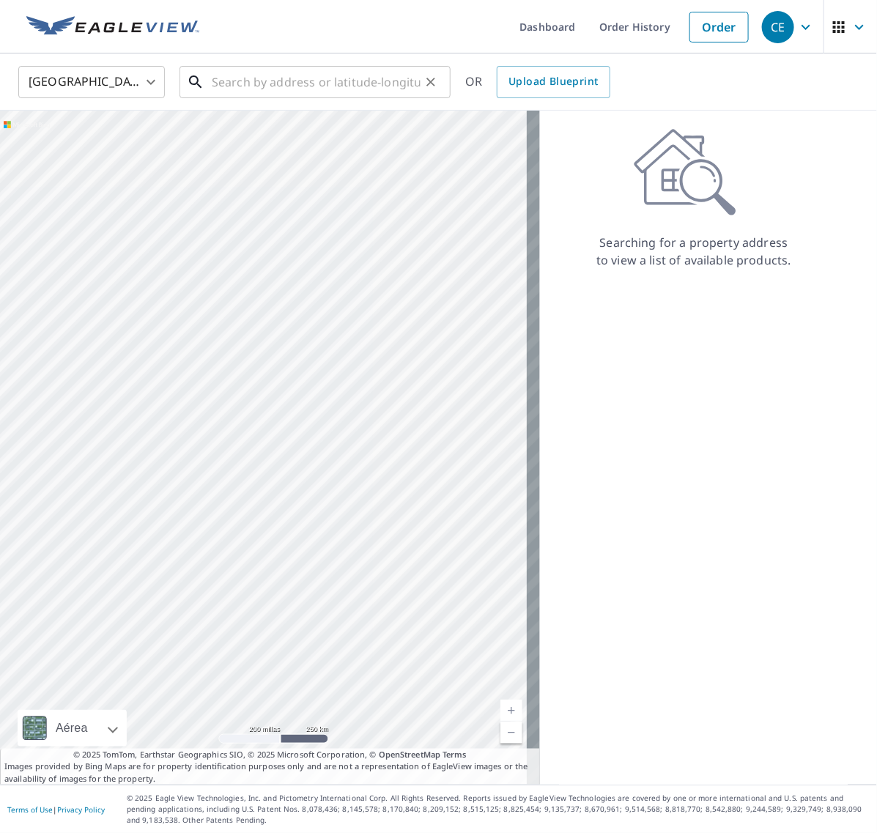
click at [253, 68] on input "text" at bounding box center [316, 82] width 209 height 41
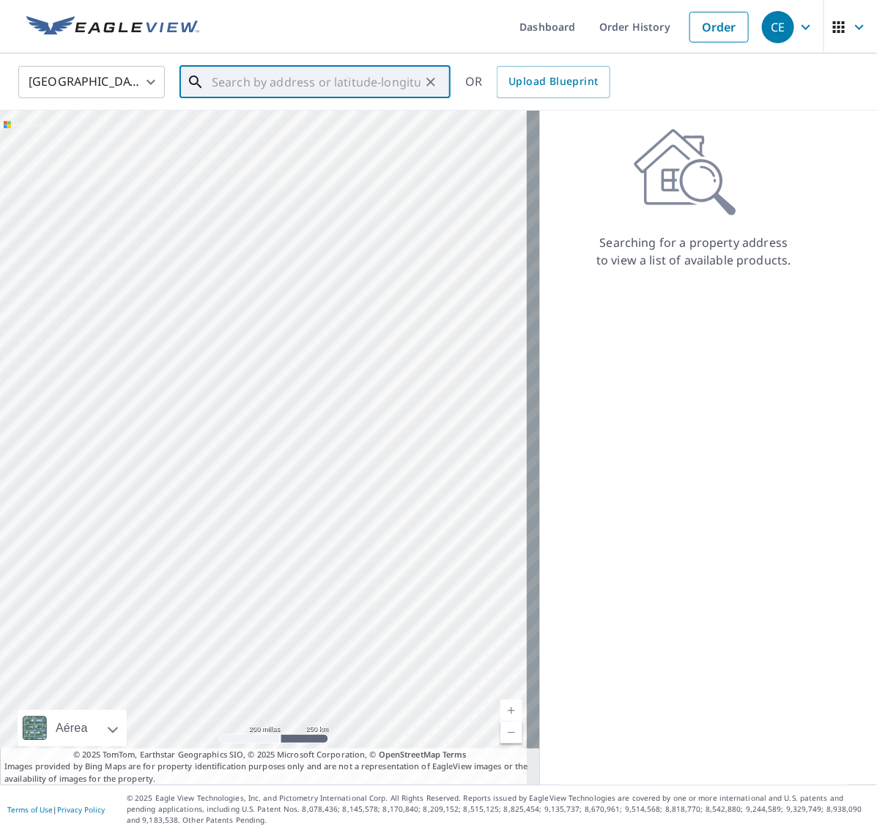
paste input "[STREET_ADDRESS]"
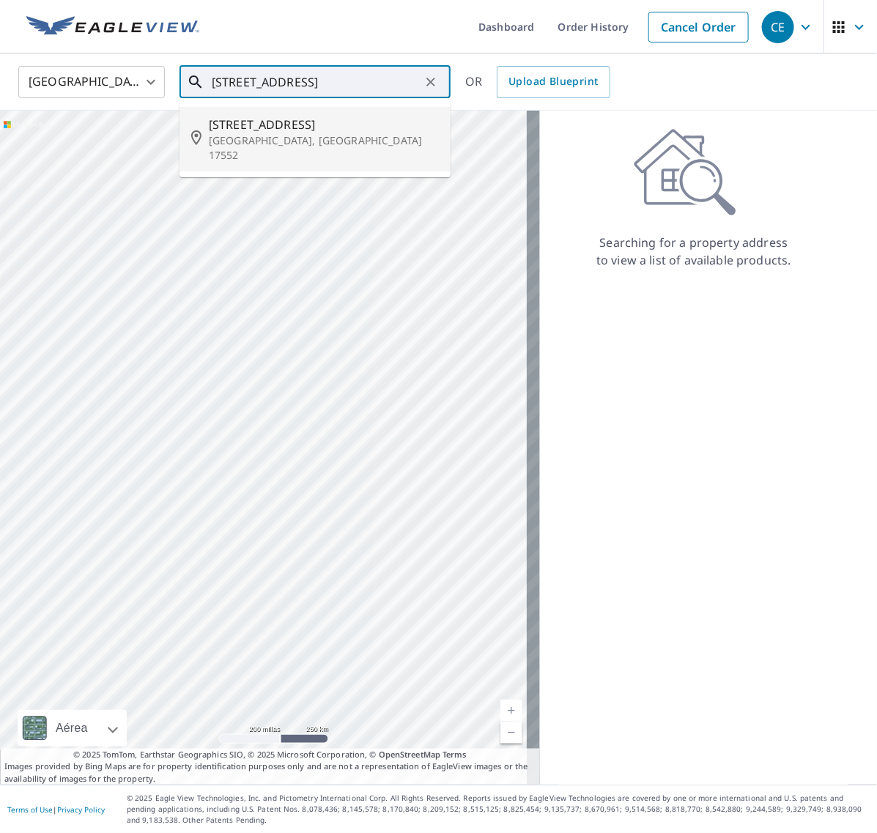
click at [290, 129] on span "[STREET_ADDRESS]" at bounding box center [324, 125] width 230 height 18
type input "[STREET_ADDRESS]"
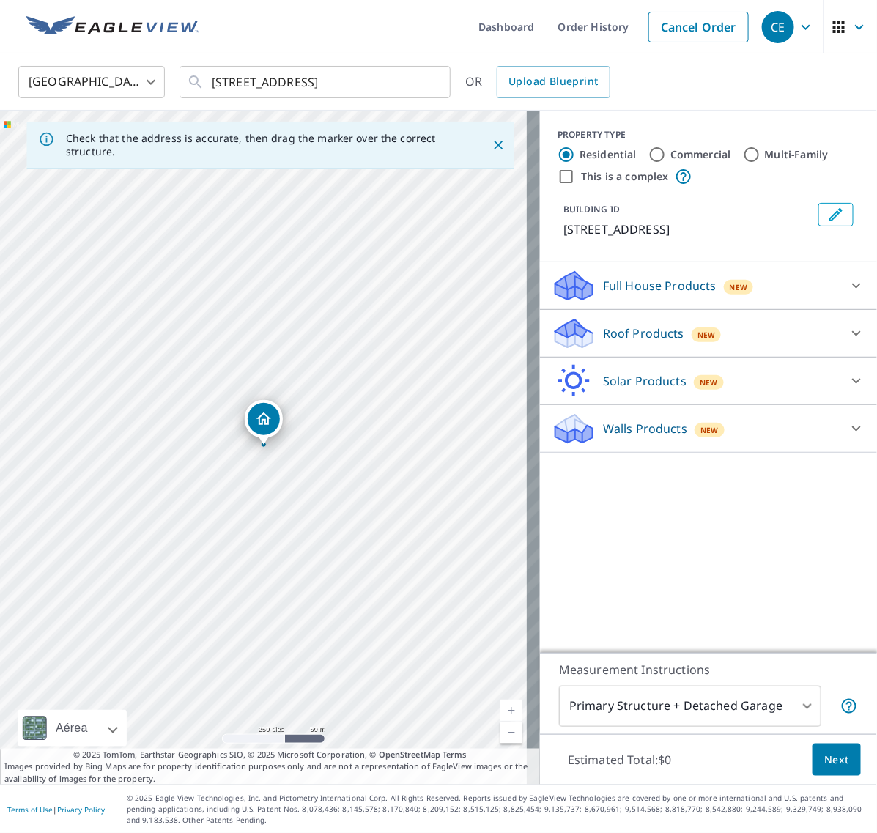
click at [848, 339] on icon at bounding box center [857, 334] width 18 height 18
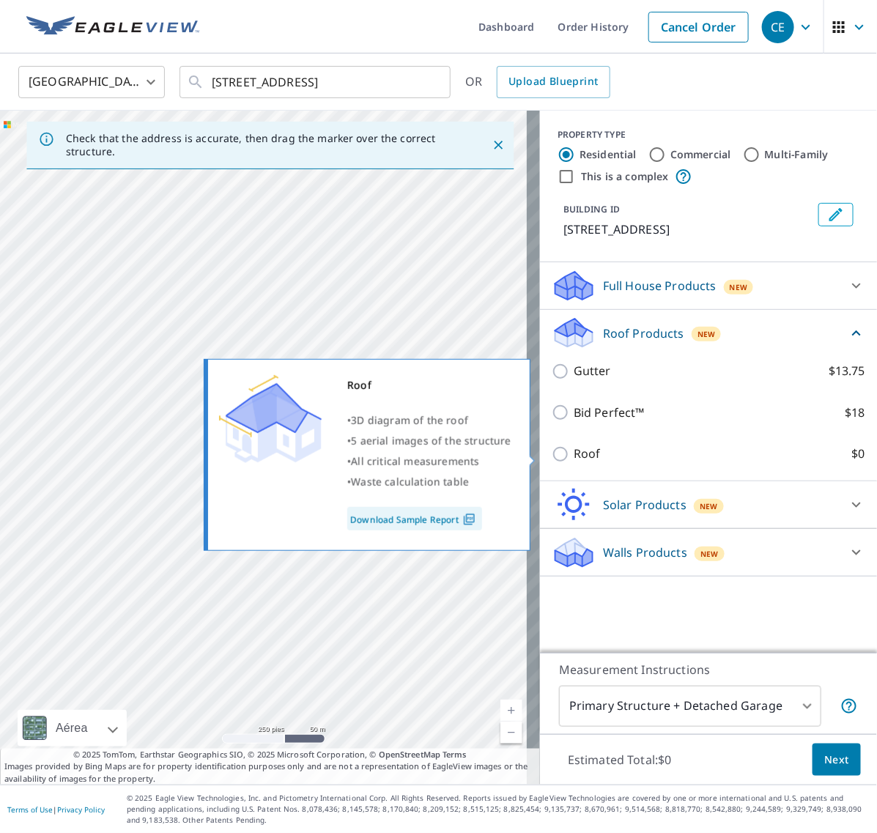
click at [552, 452] on input "Roof $0" at bounding box center [563, 455] width 22 height 18
checkbox input "true"
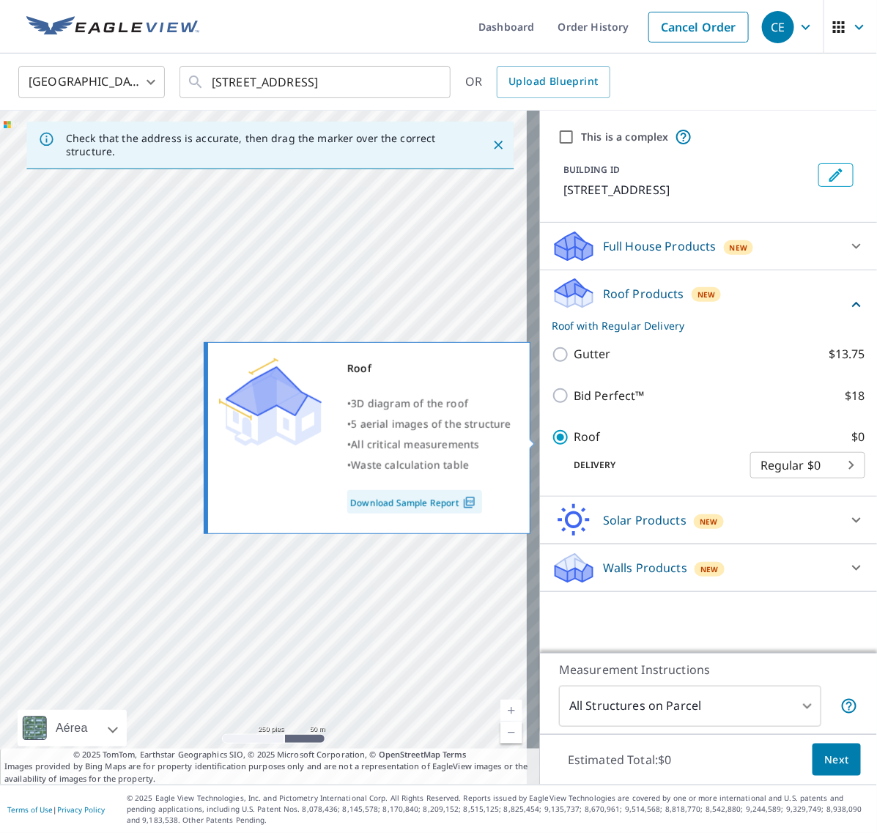
type input "3"
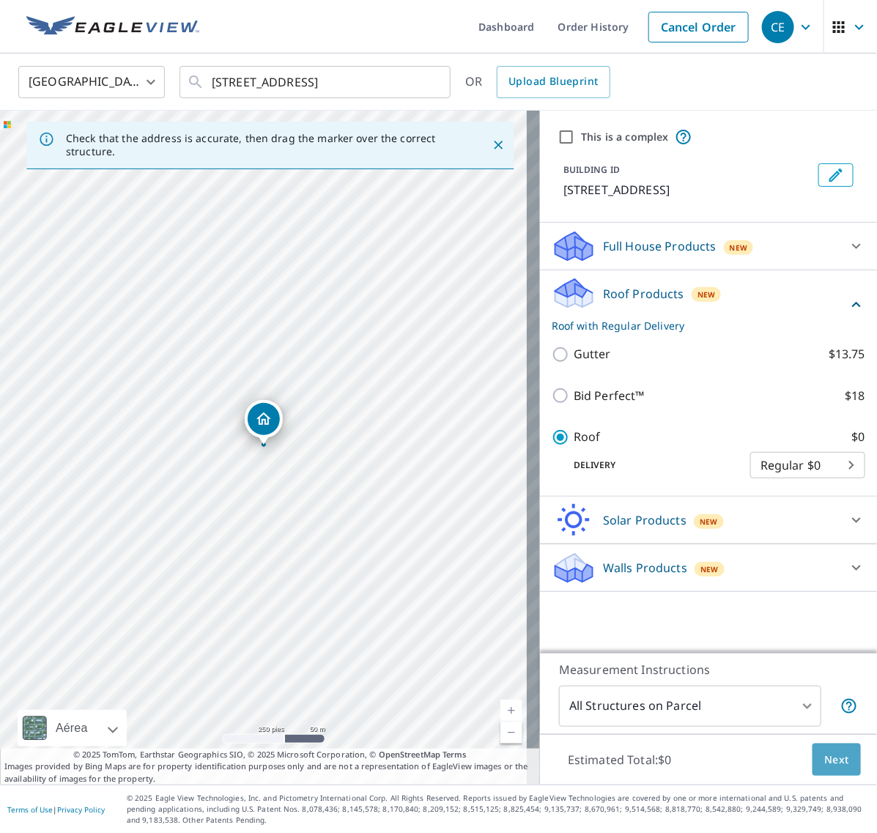
click at [825, 766] on span "Next" at bounding box center [837, 760] width 25 height 18
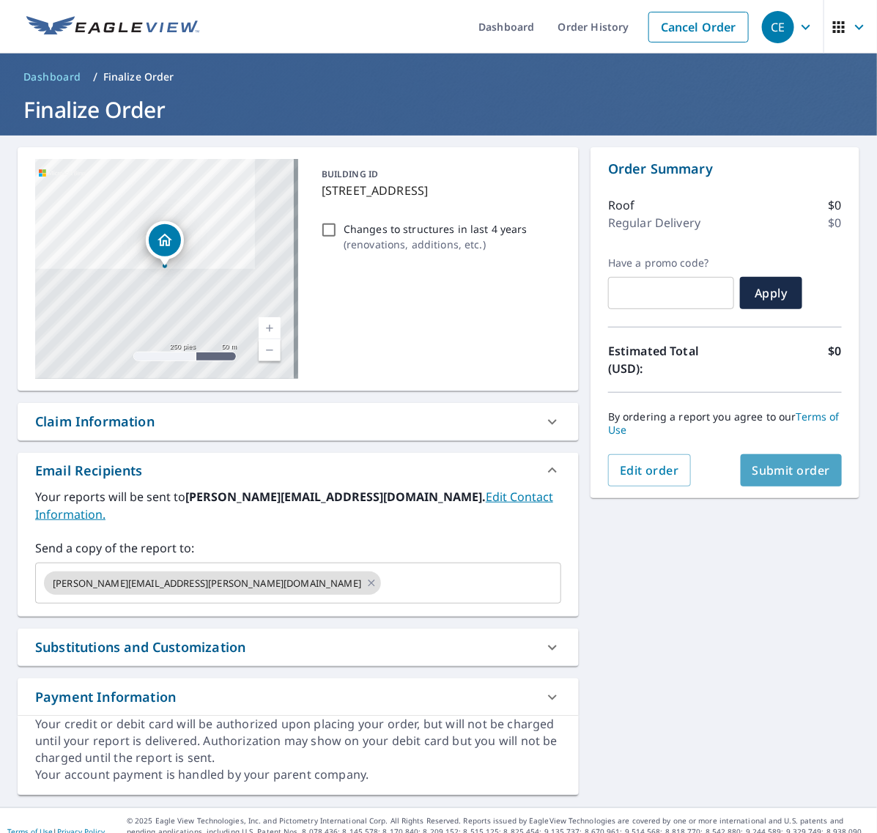
click at [772, 471] on span "Submit order" at bounding box center [792, 471] width 78 height 16
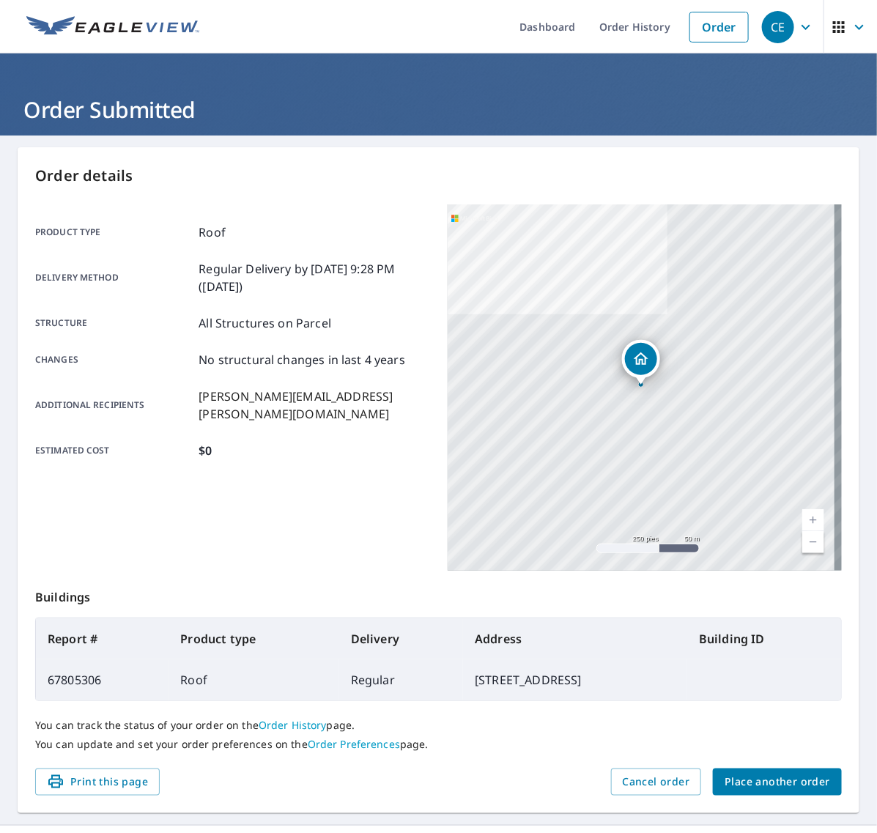
click at [748, 776] on span "Place another order" at bounding box center [778, 782] width 106 height 18
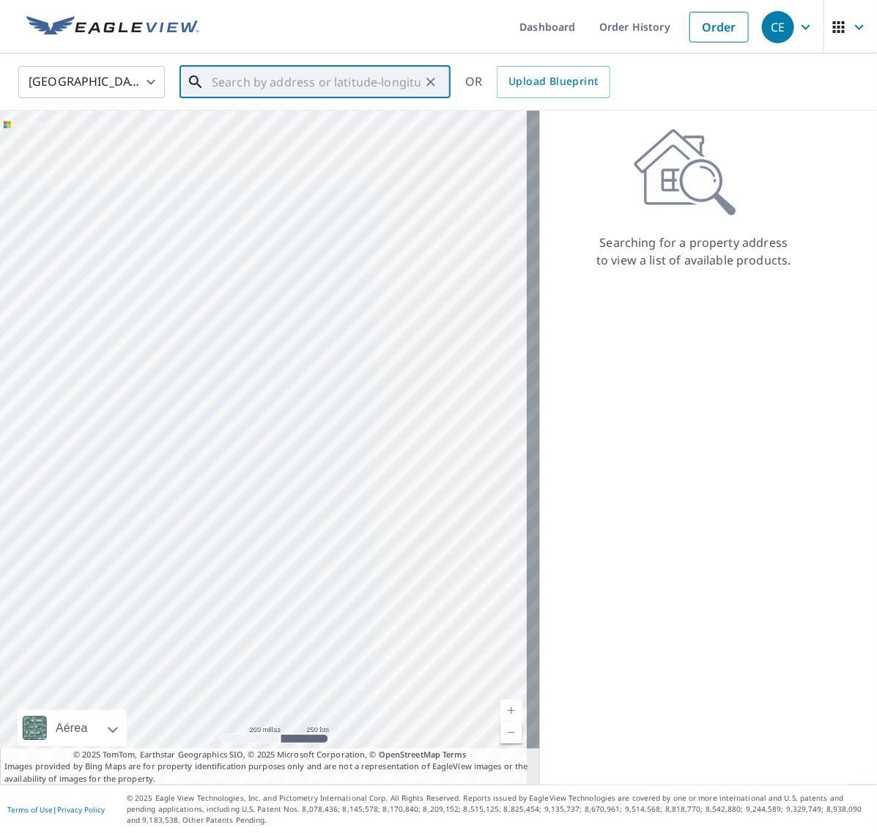
click at [324, 77] on input "text" at bounding box center [316, 82] width 209 height 41
paste input "[STREET_ADDRESS]"
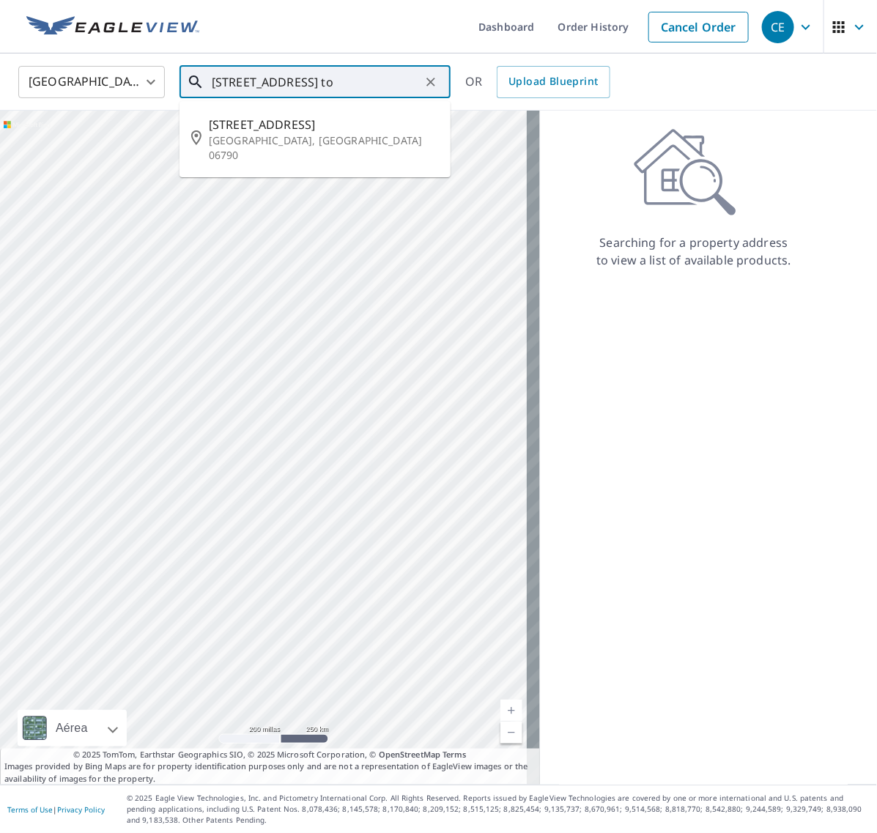
click at [297, 139] on p "[GEOGRAPHIC_DATA], [GEOGRAPHIC_DATA] 06790" at bounding box center [324, 147] width 230 height 29
type input "[STREET_ADDRESS]"
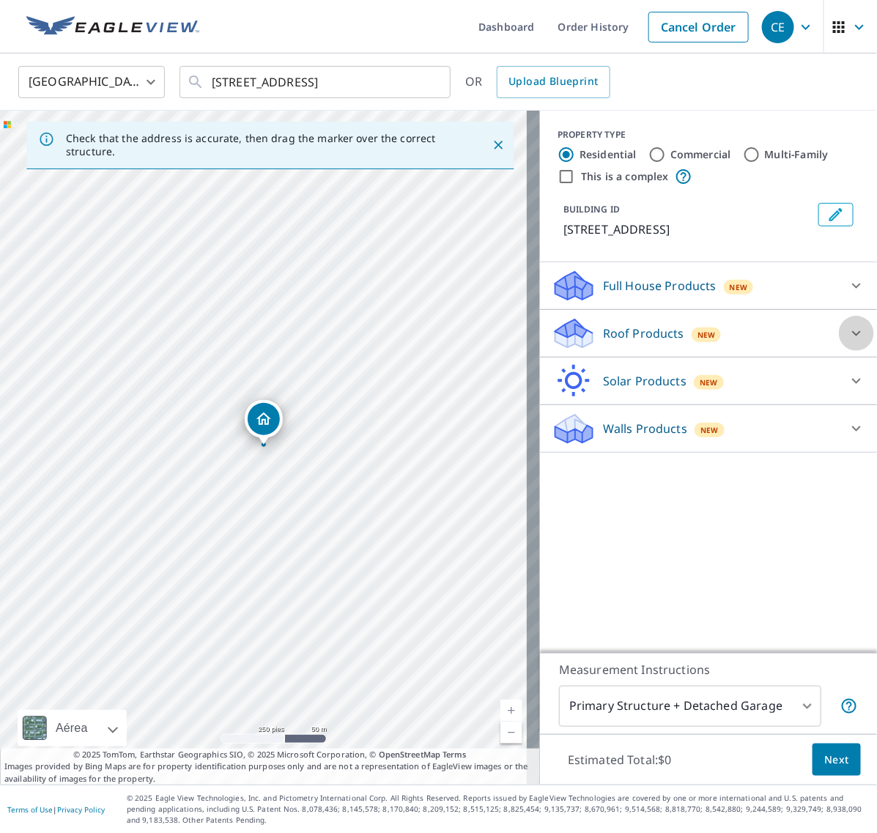
click at [848, 336] on icon at bounding box center [857, 334] width 18 height 18
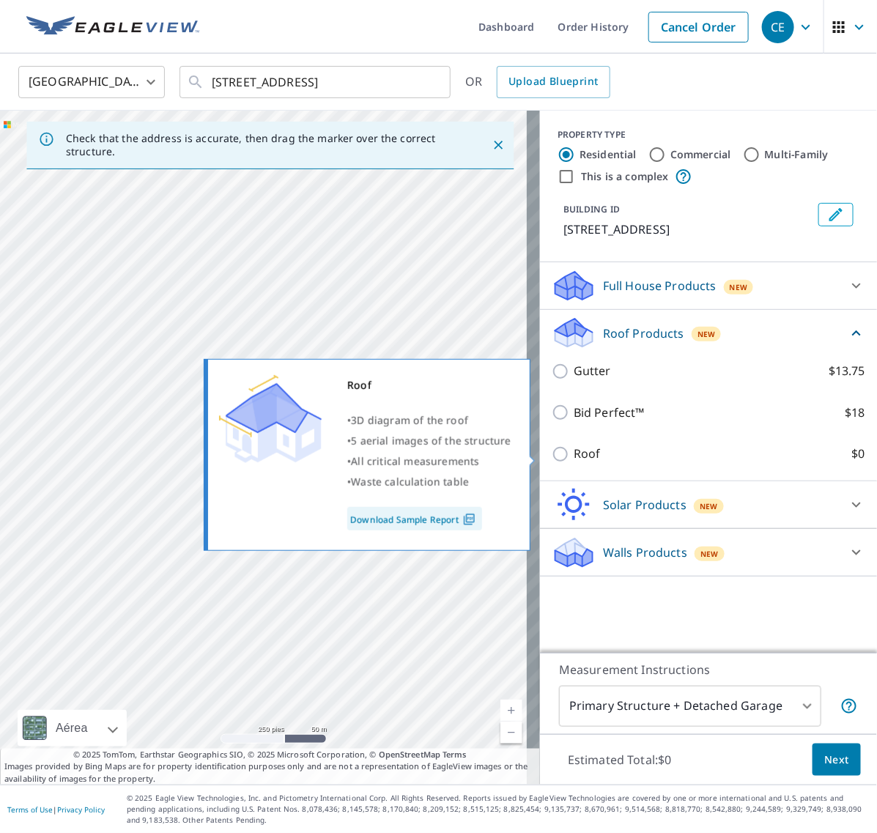
click at [554, 460] on input "Roof $0" at bounding box center [563, 455] width 22 height 18
checkbox input "true"
type input "3"
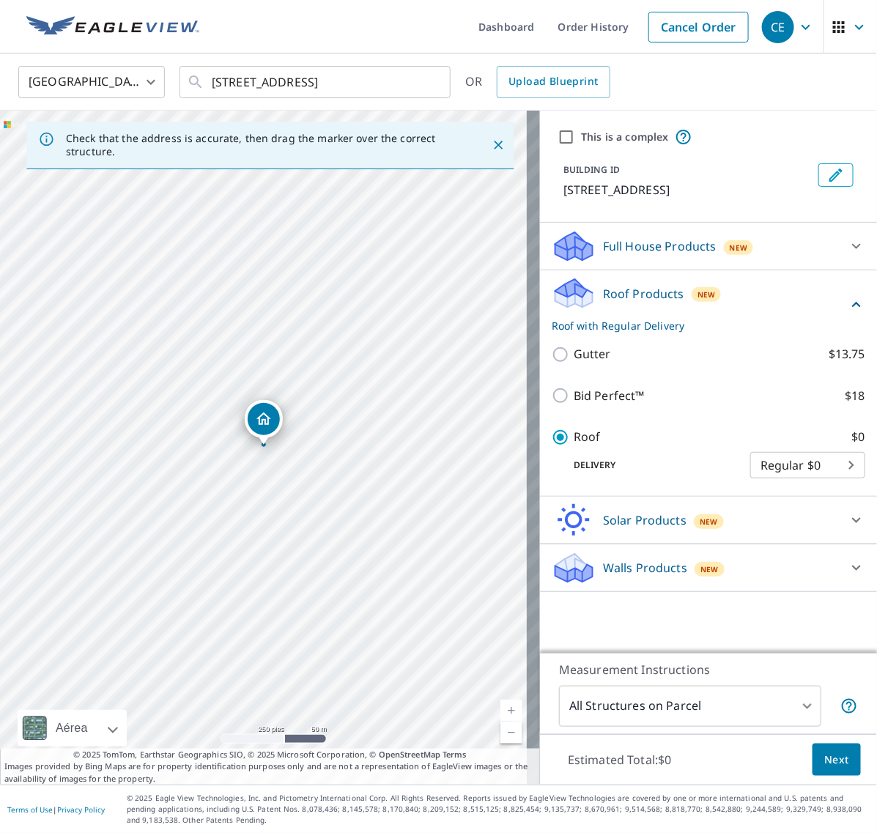
click at [825, 765] on span "Next" at bounding box center [837, 760] width 25 height 18
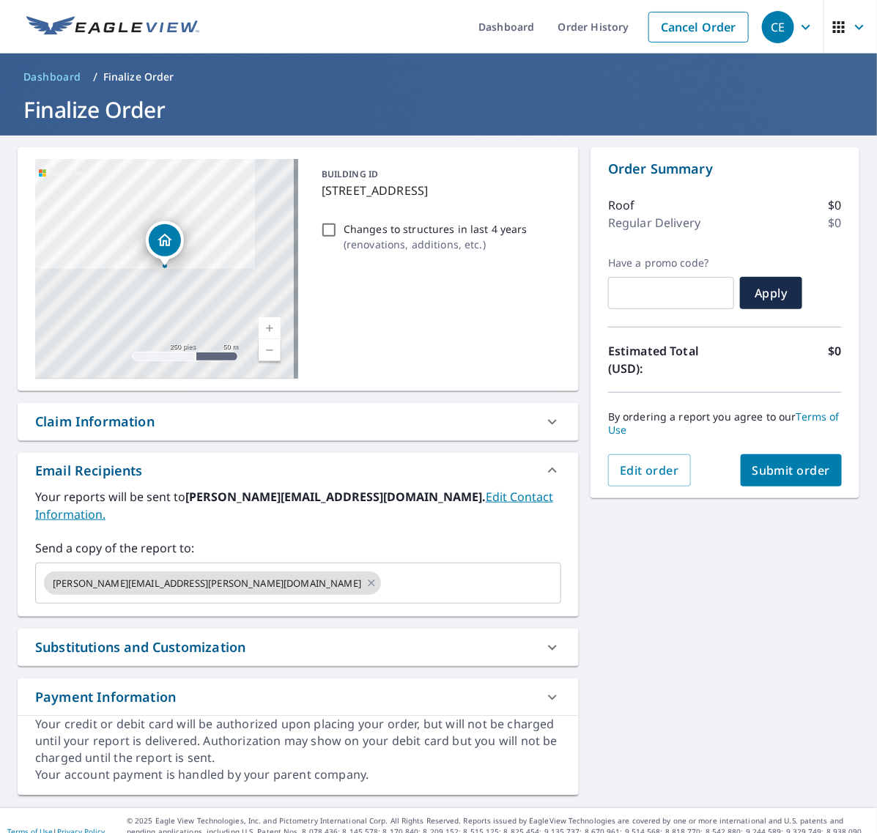
click at [786, 478] on span "Submit order" at bounding box center [792, 471] width 78 height 16
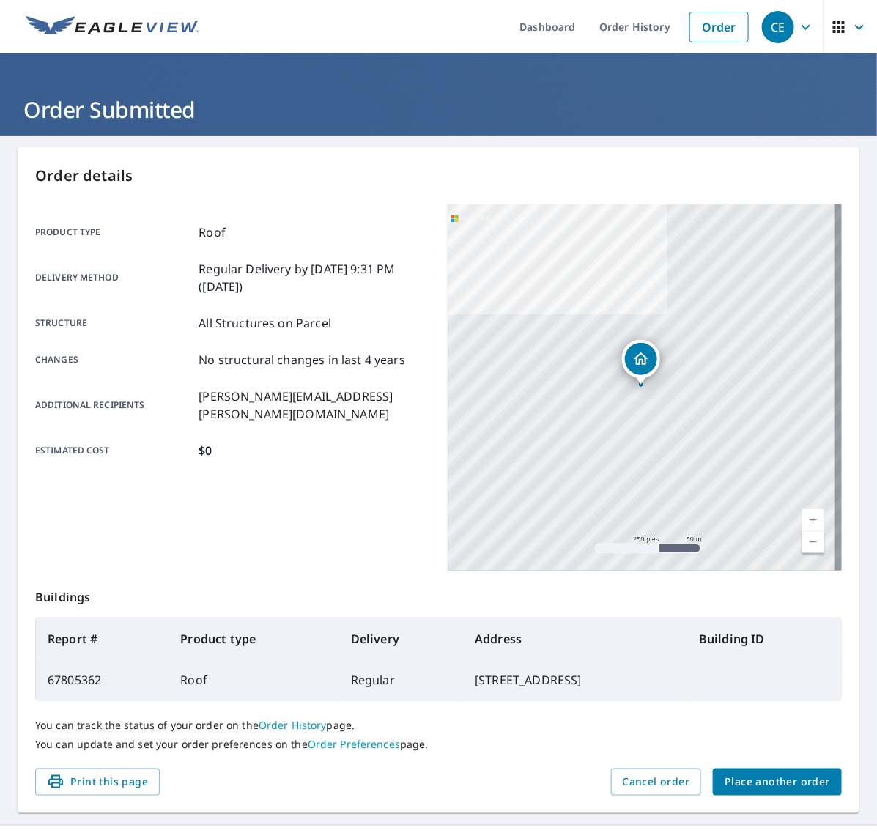
click at [740, 778] on span "Place another order" at bounding box center [778, 782] width 106 height 18
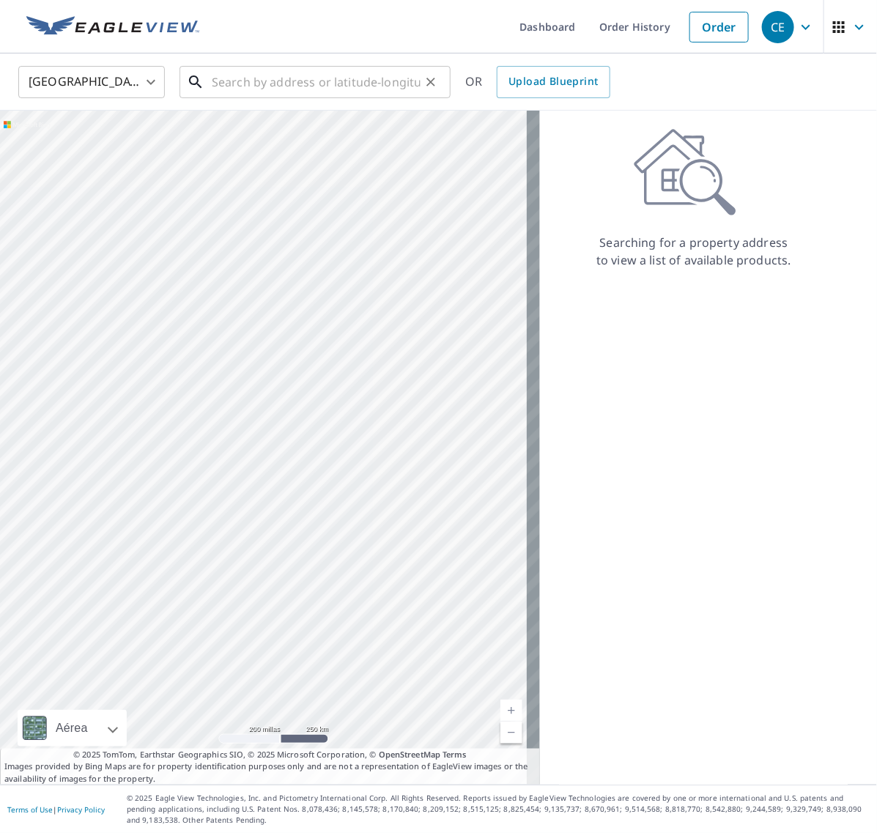
click at [270, 75] on input "text" at bounding box center [316, 82] width 209 height 41
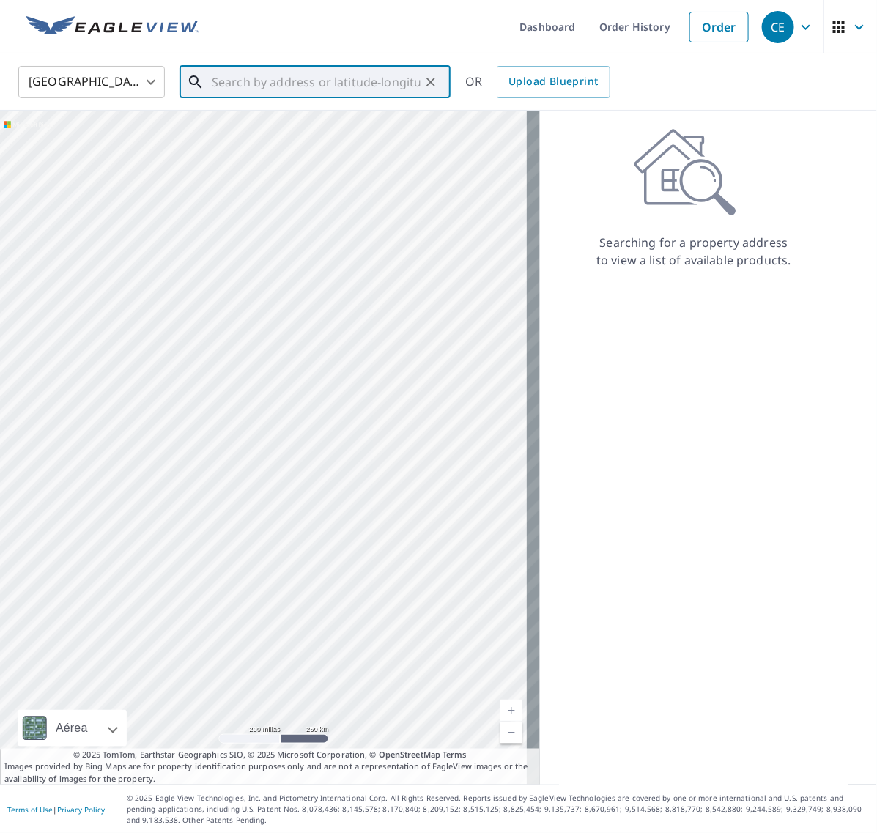
paste input "[STREET_ADDRESS]"
click at [240, 132] on span "160 White Cedar Dr" at bounding box center [324, 125] width 230 height 18
type input "[STREET_ADDRESS][PERSON_NAME]"
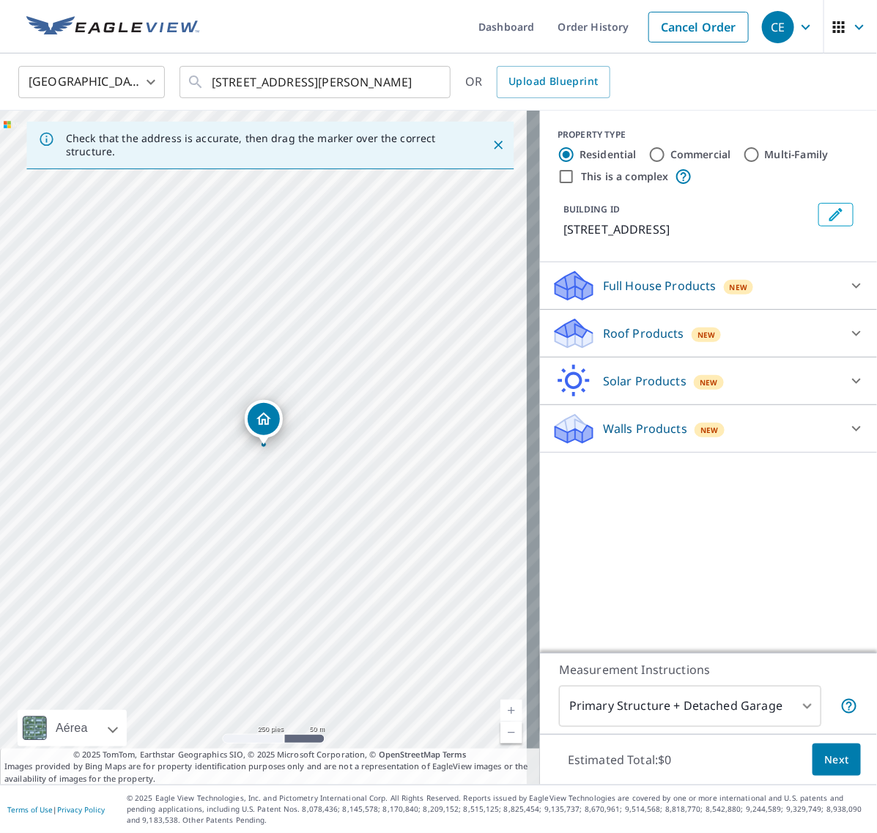
click at [848, 328] on icon at bounding box center [857, 334] width 18 height 18
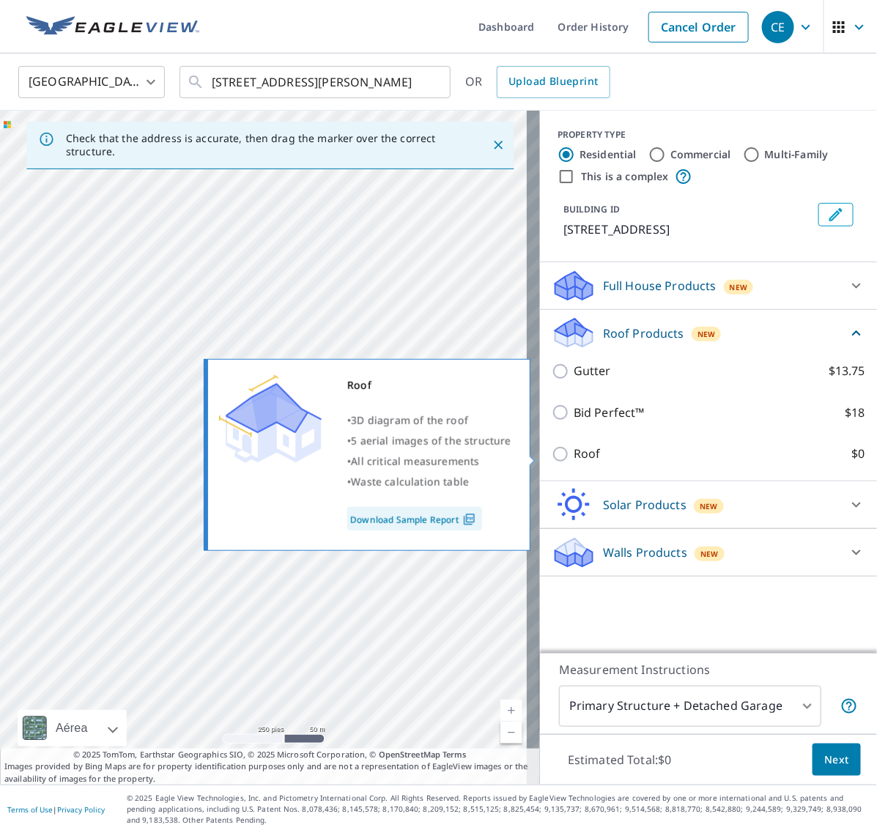
click at [552, 459] on input "Roof $0" at bounding box center [563, 455] width 22 height 18
checkbox input "true"
type input "3"
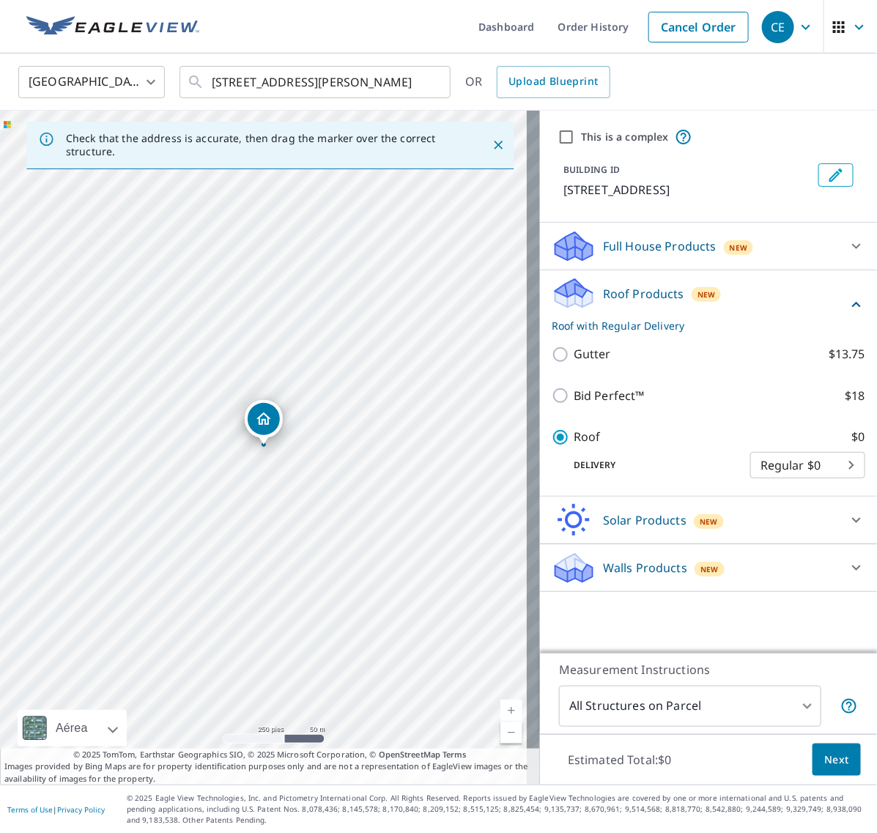
click at [825, 755] on span "Next" at bounding box center [837, 760] width 25 height 18
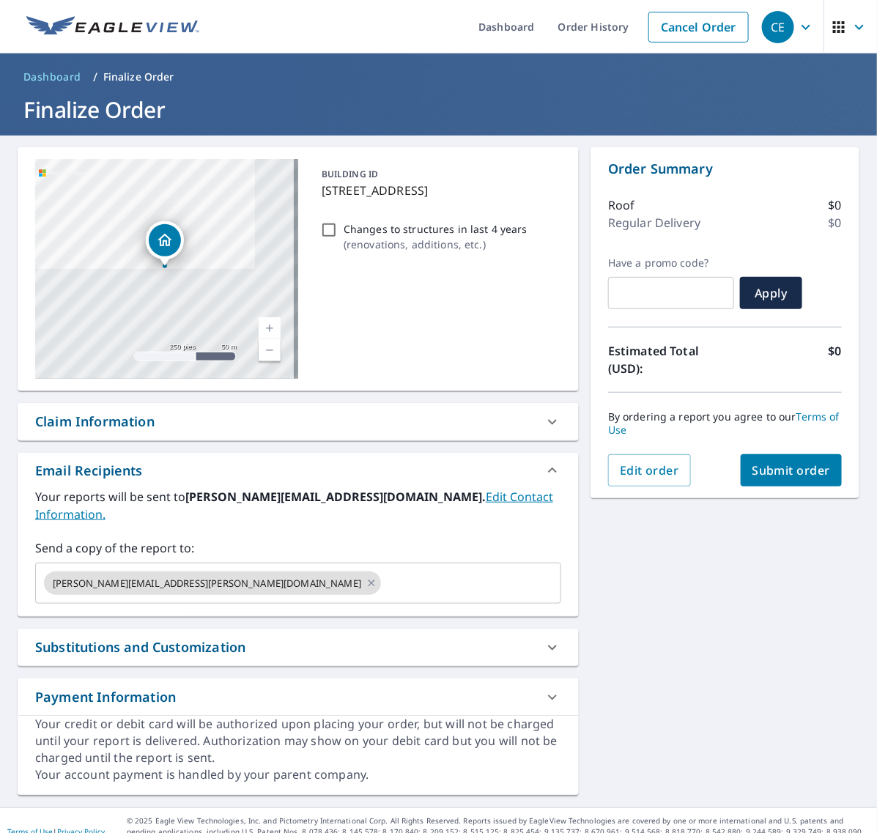
click at [790, 466] on span "Submit order" at bounding box center [792, 471] width 78 height 16
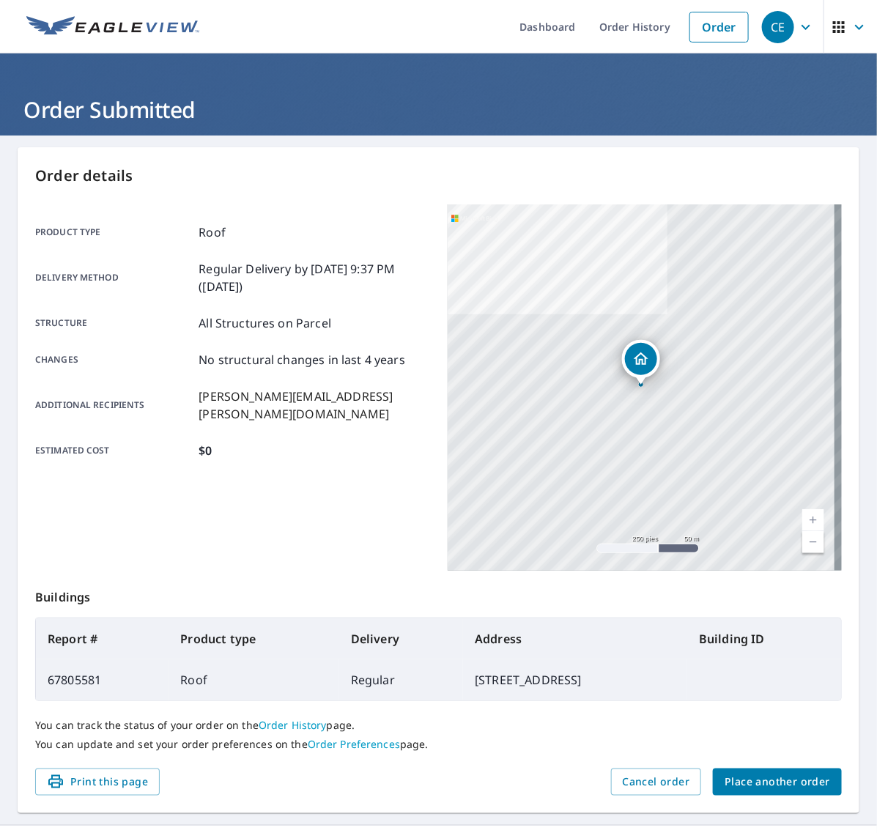
click at [749, 774] on span "Place another order" at bounding box center [778, 782] width 106 height 18
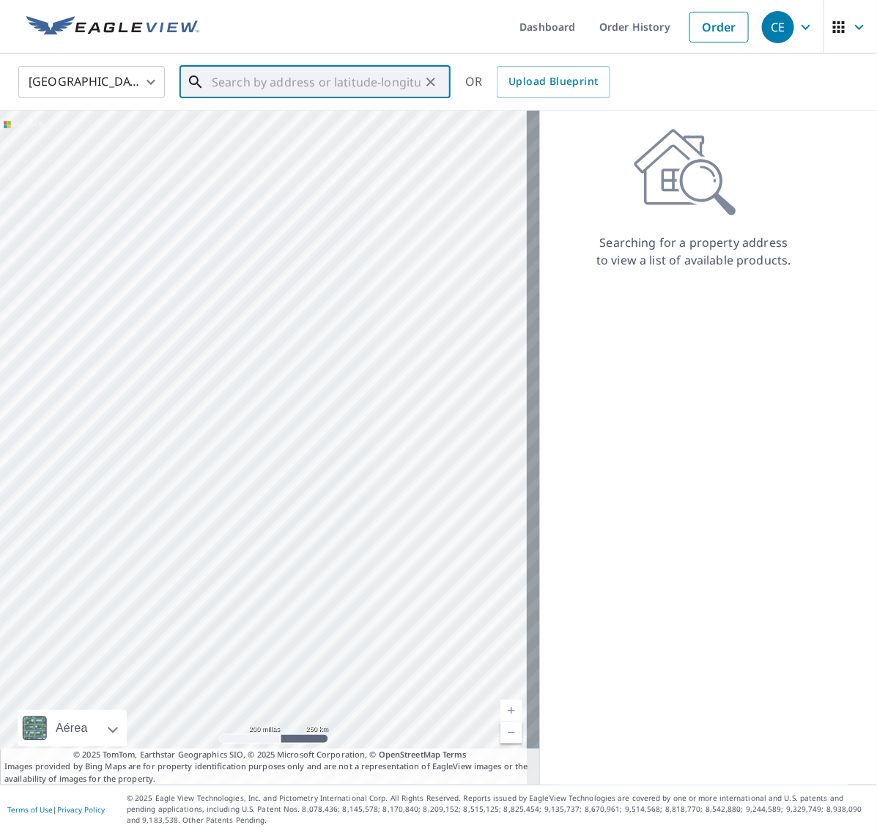
click at [343, 82] on input "text" at bounding box center [316, 82] width 209 height 41
paste input "[STREET_ADDRESS]"
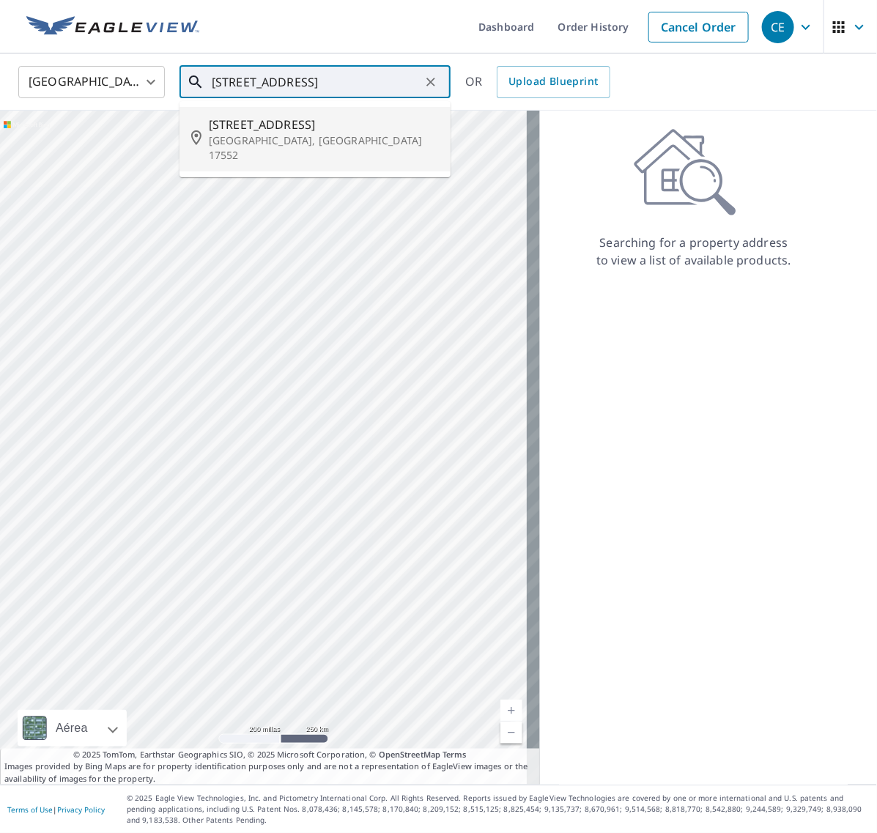
click at [251, 136] on p "[GEOGRAPHIC_DATA], [GEOGRAPHIC_DATA] 17552" at bounding box center [324, 147] width 230 height 29
type input "[STREET_ADDRESS]"
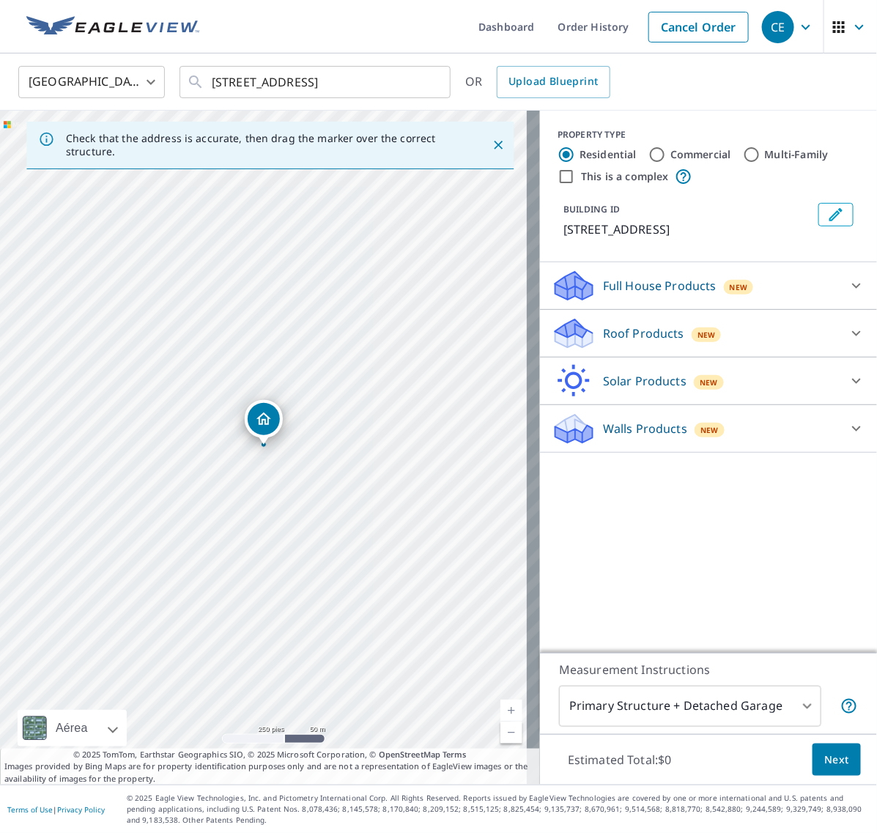
click at [852, 332] on icon at bounding box center [856, 333] width 9 height 5
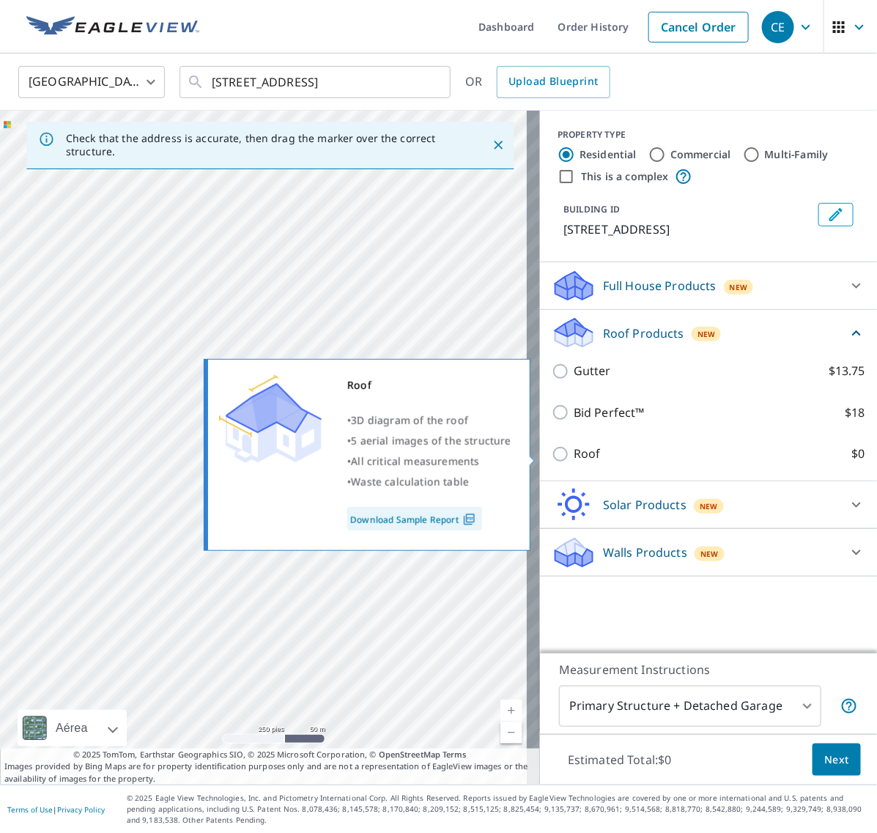
click at [552, 452] on input "Roof $0" at bounding box center [563, 455] width 22 height 18
checkbox input "true"
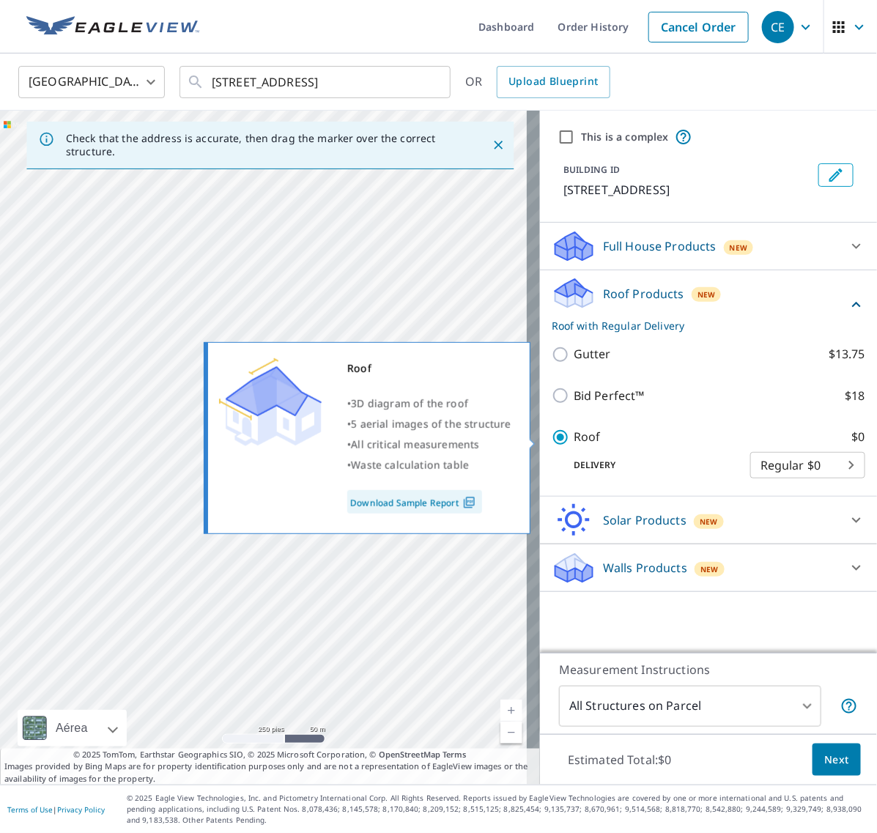
type input "3"
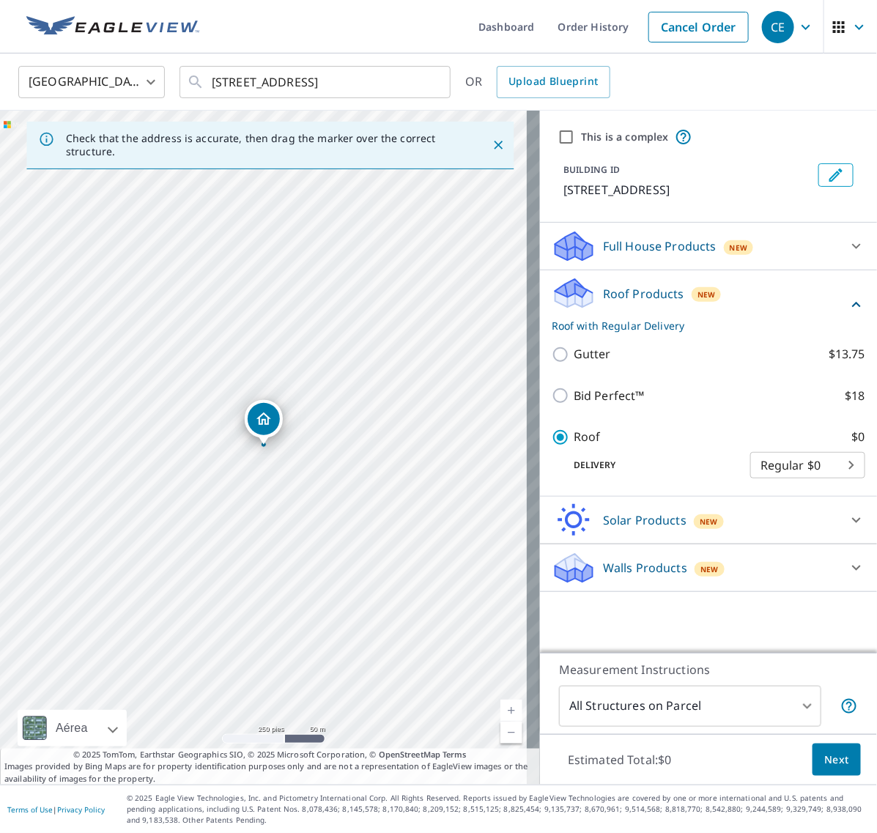
click at [833, 764] on span "Next" at bounding box center [837, 760] width 25 height 18
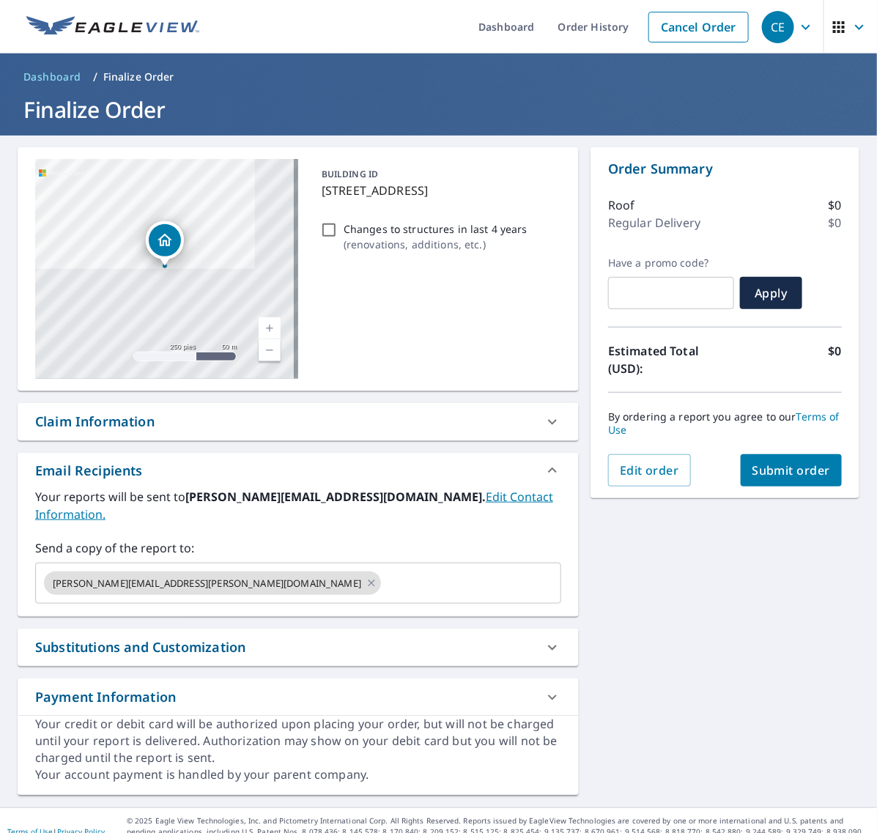
click at [768, 464] on span "Submit order" at bounding box center [792, 471] width 78 height 16
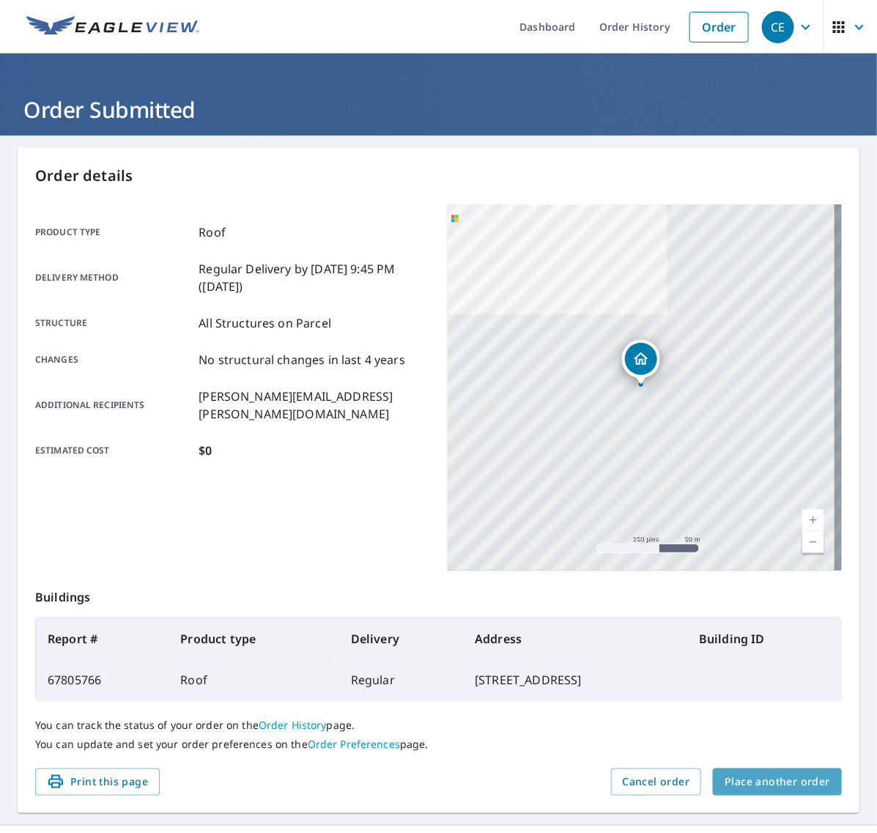
click at [785, 788] on span "Place another order" at bounding box center [778, 782] width 106 height 18
